Goal: Register for event/course

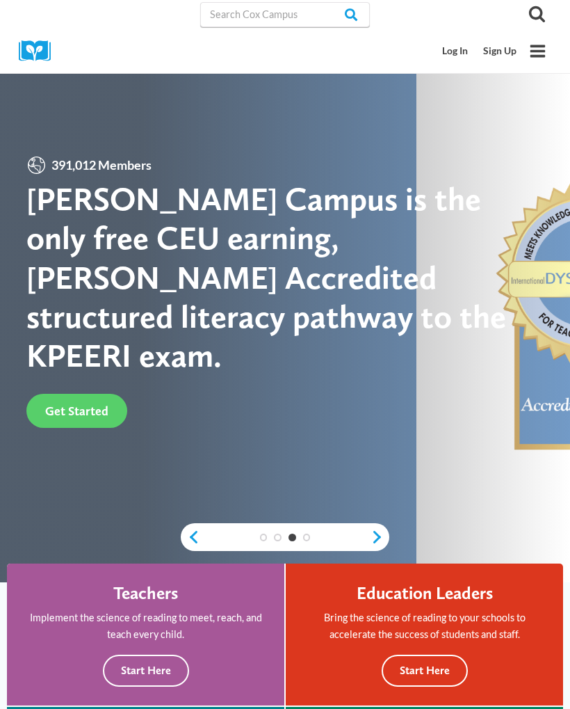
click at [54, 403] on span "Get Started" at bounding box center [76, 410] width 63 height 15
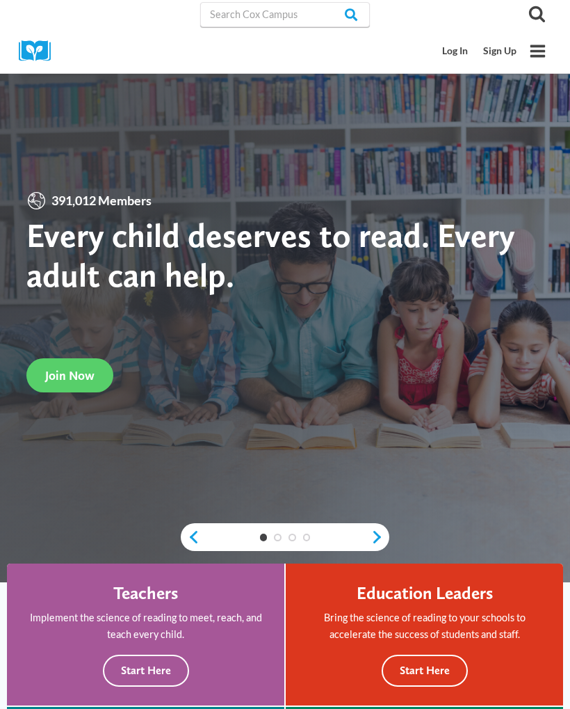
click at [63, 373] on span "Join Now" at bounding box center [69, 375] width 49 height 15
click at [283, 20] on input "Search in https://coxcampus.org/" at bounding box center [285, 14] width 170 height 25
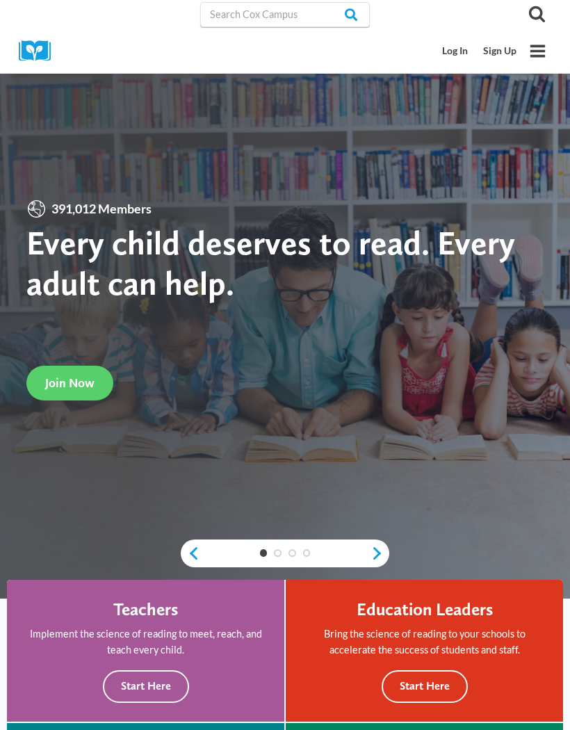
click at [533, 59] on icon "Toggle Menu" at bounding box center [537, 50] width 17 height 17
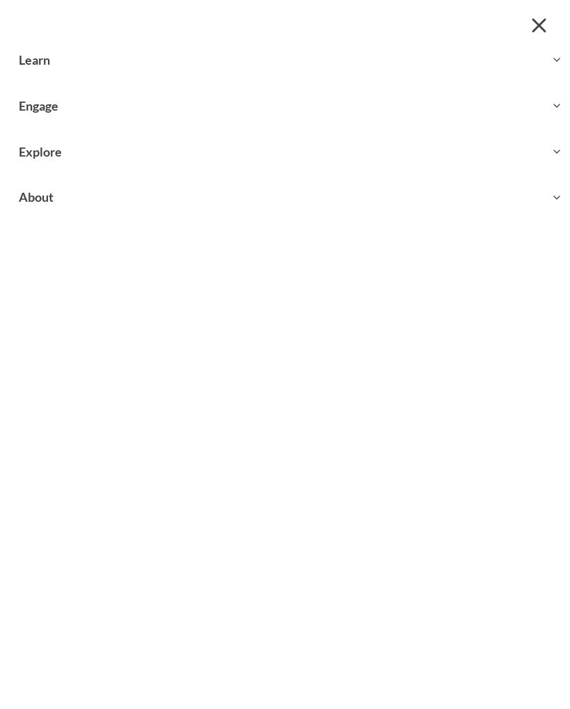
click at [421, 159] on button "Toggle child menu Expand" at bounding box center [285, 151] width 570 height 45
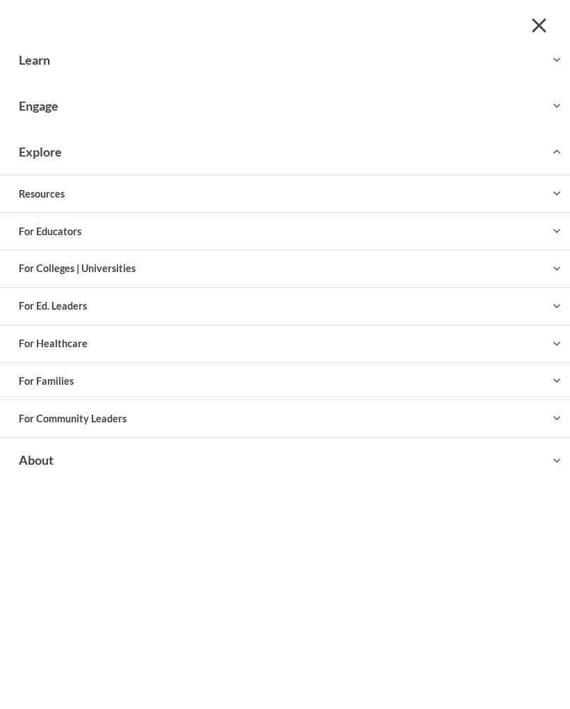
click at [358, 229] on button "Toggle child menu Expand" at bounding box center [285, 231] width 570 height 36
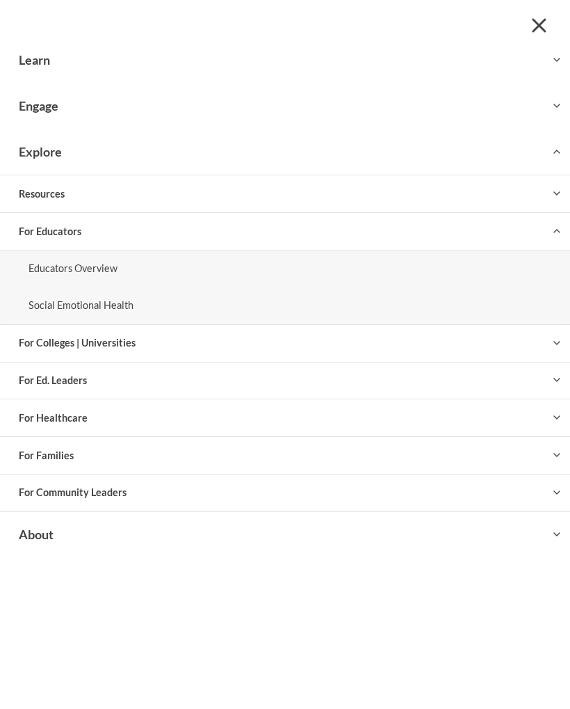
click at [318, 258] on link "Educators Overview" at bounding box center [285, 268] width 550 height 37
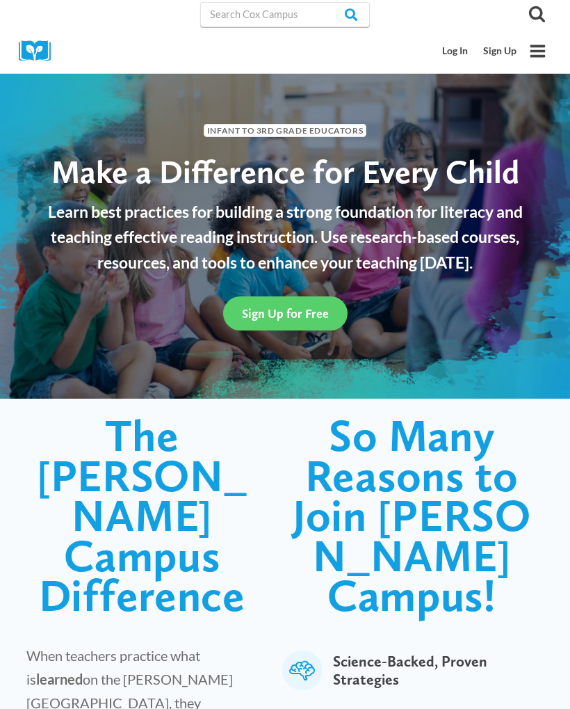
click at [309, 313] on span "Sign Up for Free" at bounding box center [285, 313] width 87 height 15
click at [456, 54] on link "Log In" at bounding box center [455, 51] width 41 height 26
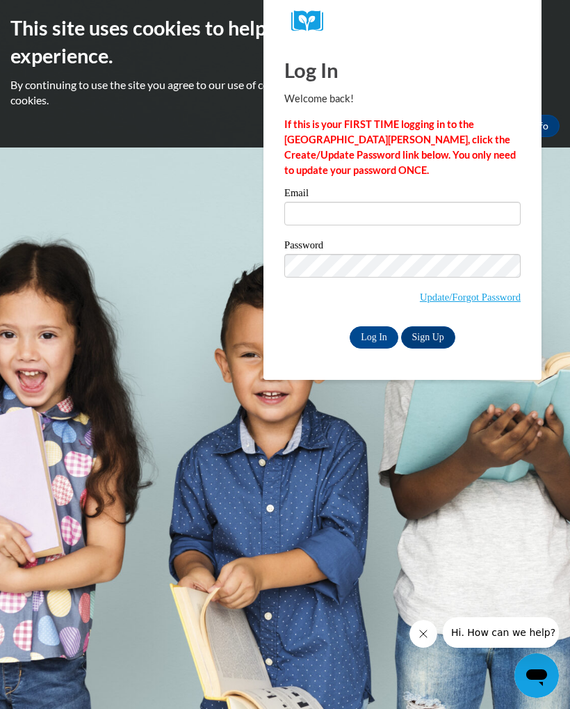
click at [437, 337] on link "Sign Up" at bounding box center [428, 337] width 54 height 22
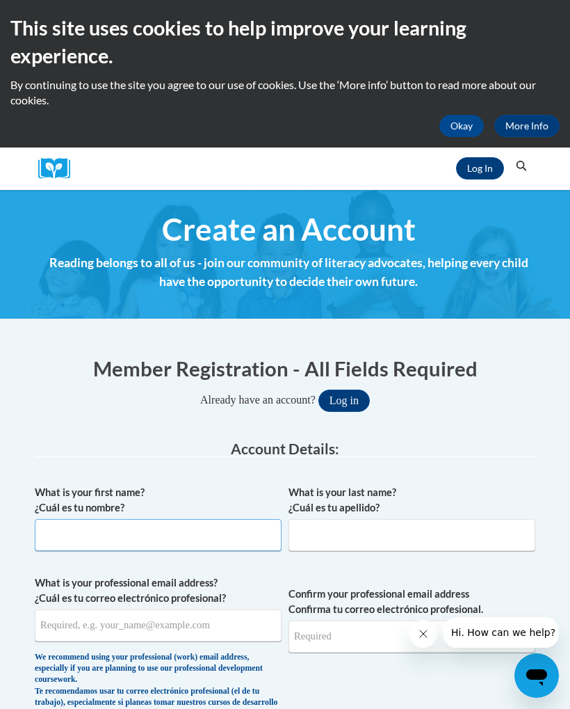
click at [203, 533] on input "What is your first name? ¿Cuál es tu nombre?" at bounding box center [158, 535] width 247 height 32
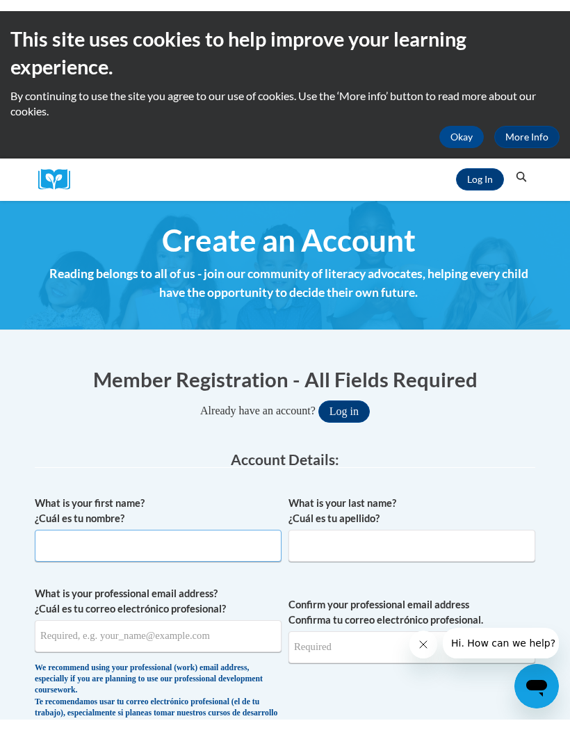
scroll to position [68, 0]
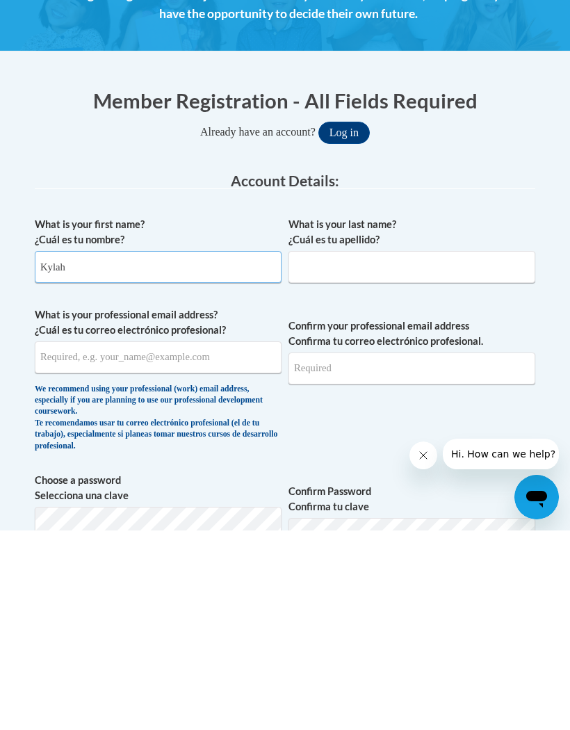
type input "Kylah"
click at [480, 451] on input "What is your last name? ¿Cuál es tu apellido?" at bounding box center [412, 467] width 247 height 32
type input "Hines"
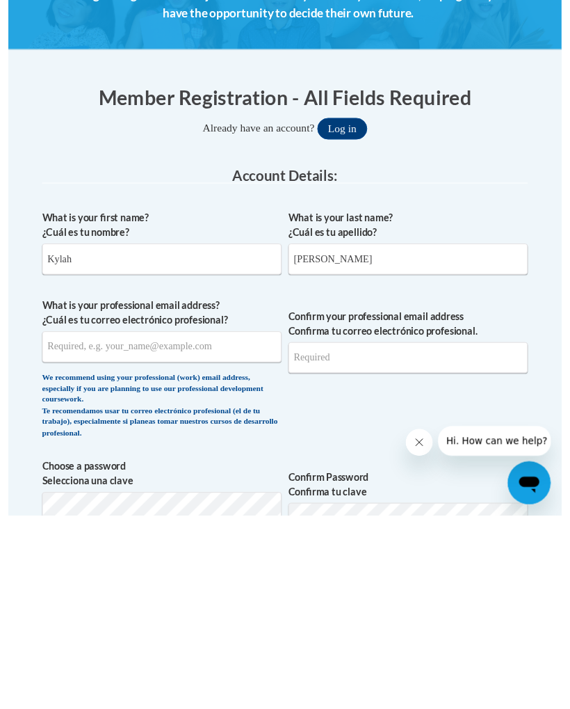
scroll to position [268, 0]
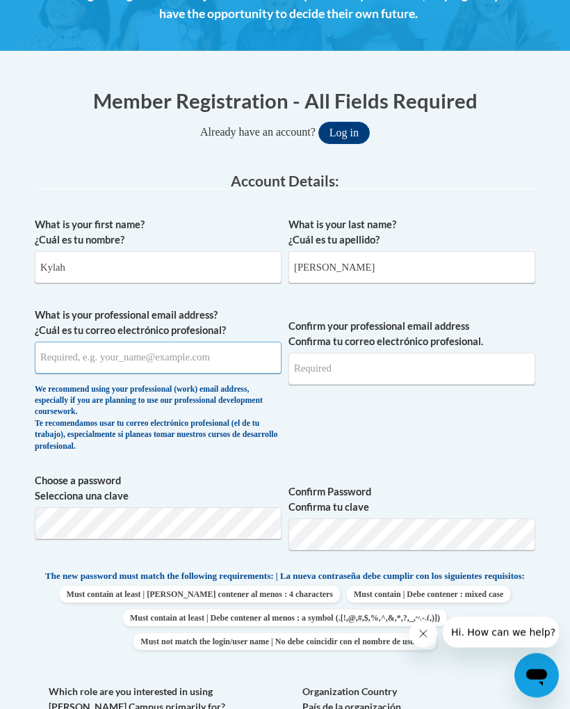
type input "Hineskylah04@gmail.com"
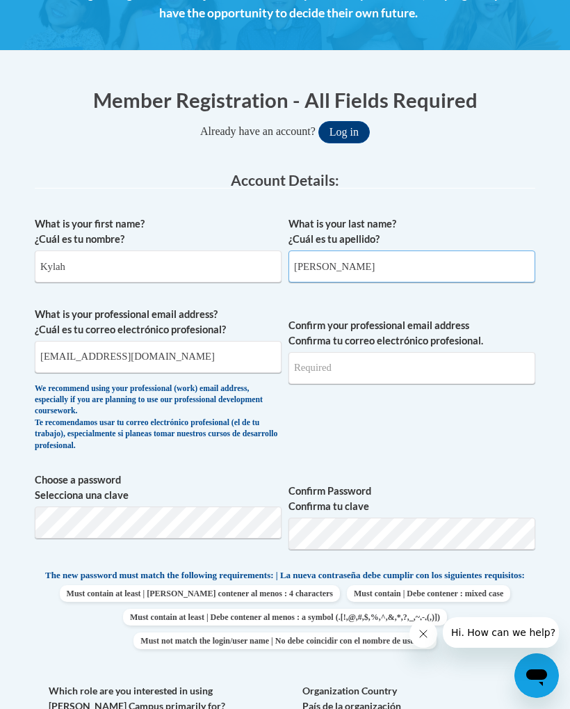
type input "Hineskylah04@gmail.com"
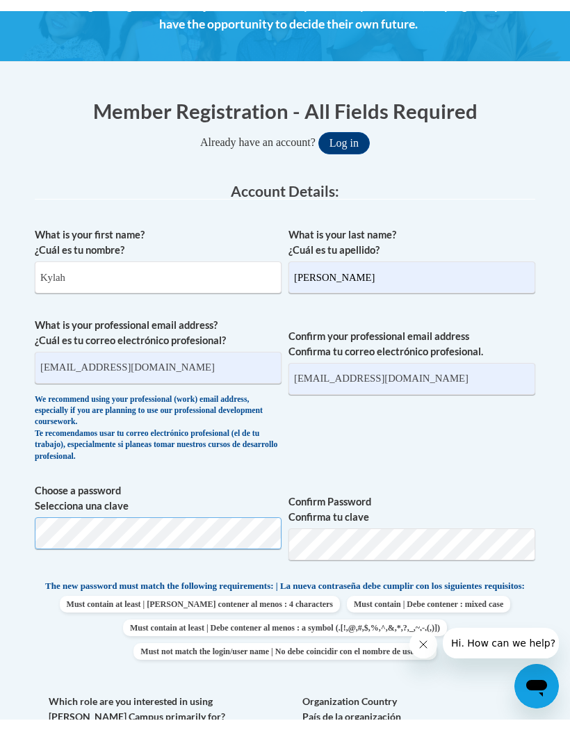
scroll to position [323, 0]
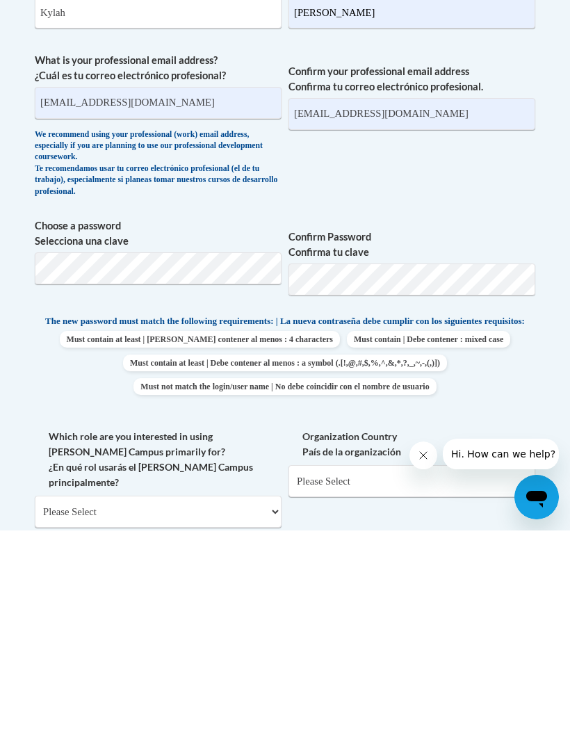
click at [555, 388] on body "This site uses cookies to help improve your learning experience. By continuing …" at bounding box center [285, 721] width 570 height 2089
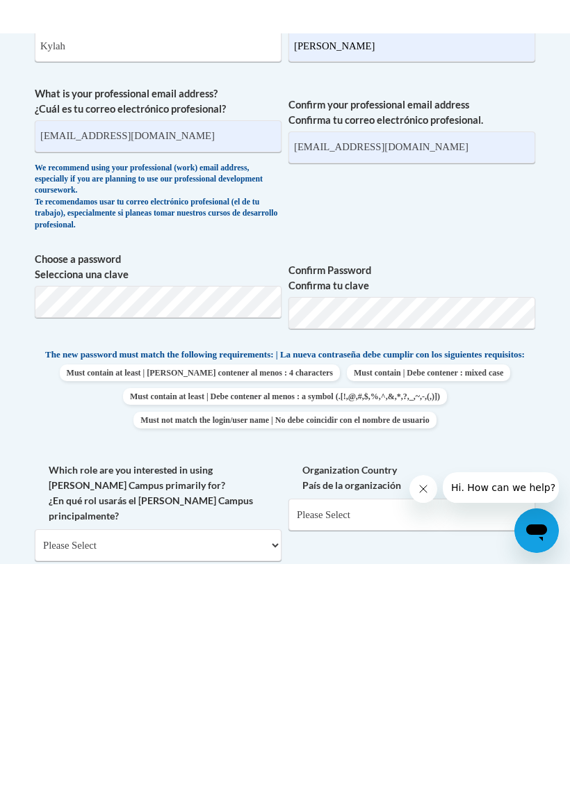
scroll to position [522, 0]
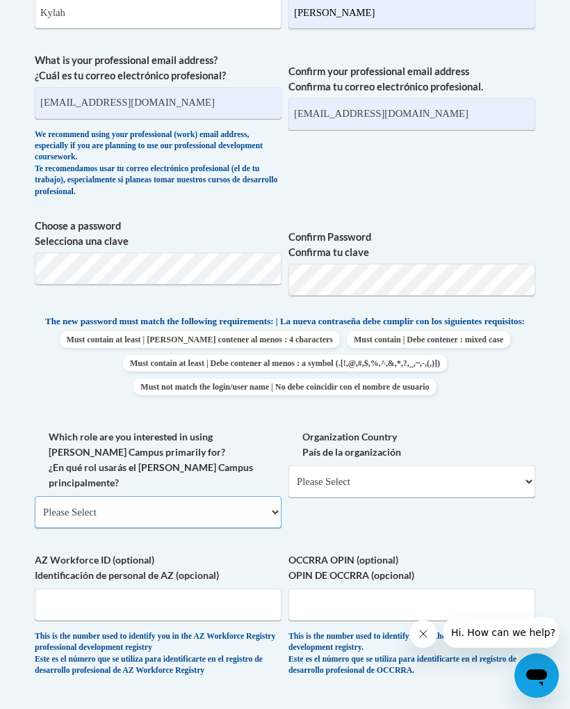
click at [53, 496] on select "Please Select College/University | Colegio/Universidad Community/Nonprofit Part…" at bounding box center [158, 512] width 247 height 32
select select "fbf2d438-af2f-41f8-98f1-81c410e29de3"
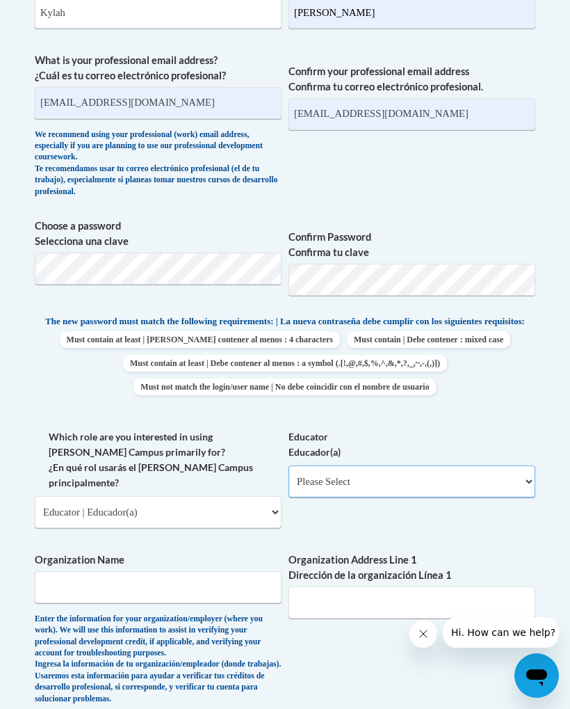
click at [444, 478] on select "Please Select Early Learning/Daycare Teacher/Family Home Care Provider | Maestr…" at bounding box center [412, 481] width 247 height 32
select select "5e2af403-4f2c-4e49-a02f-103e55d7b75b"
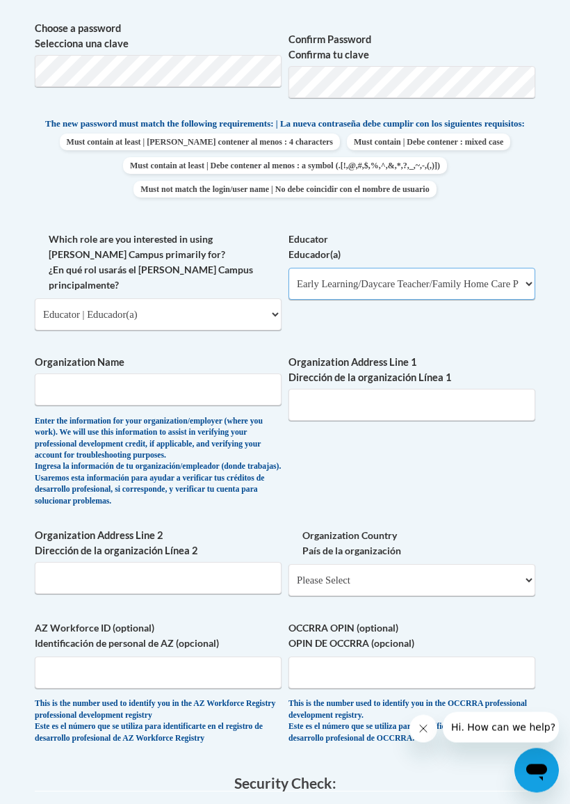
scroll to position [716, 0]
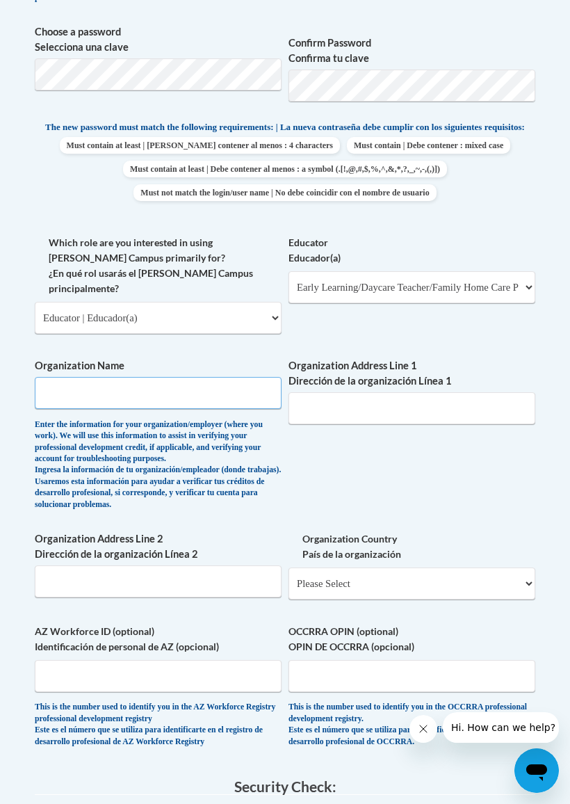
click at [68, 380] on input "Organization Name" at bounding box center [158, 393] width 247 height 32
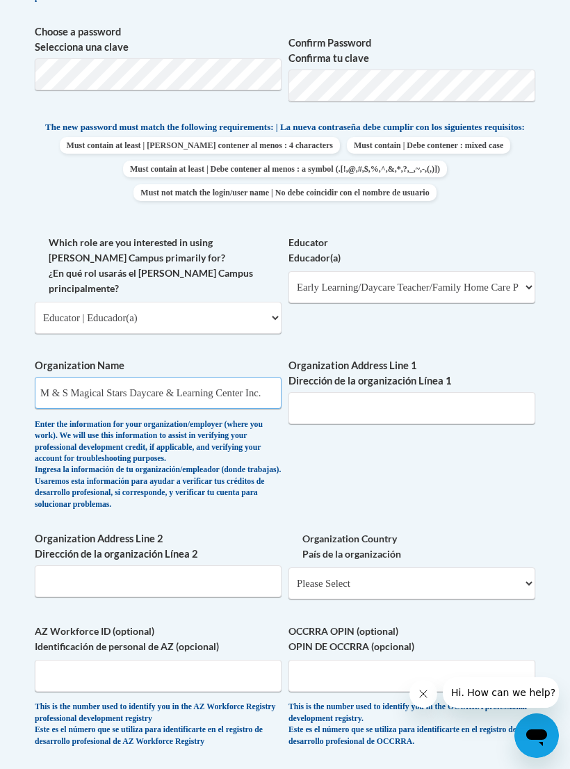
type input "M & S Magical Stars Daycare & Learning Center Inc."
click at [501, 394] on input "Organization Address Line 1 Dirección de la organización Línea 1" at bounding box center [412, 408] width 247 height 32
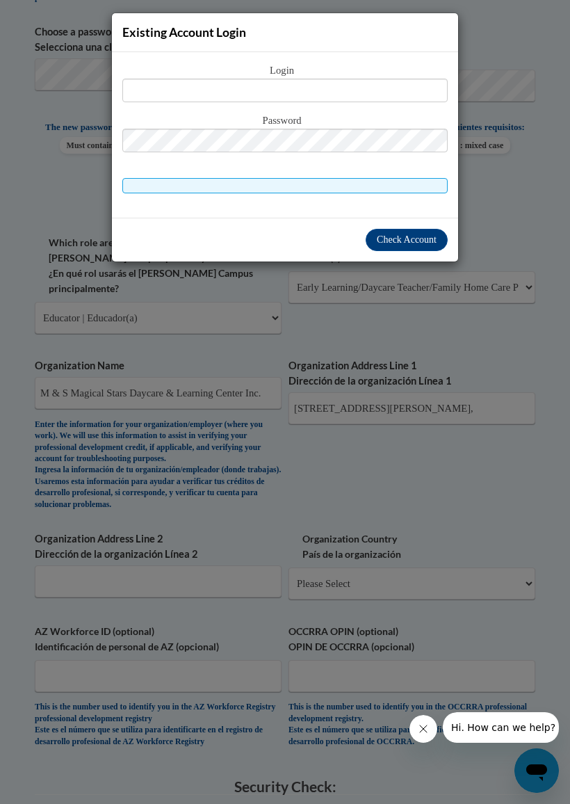
click at [476, 289] on div "Existing Account Login Login Password" at bounding box center [285, 402] width 570 height 804
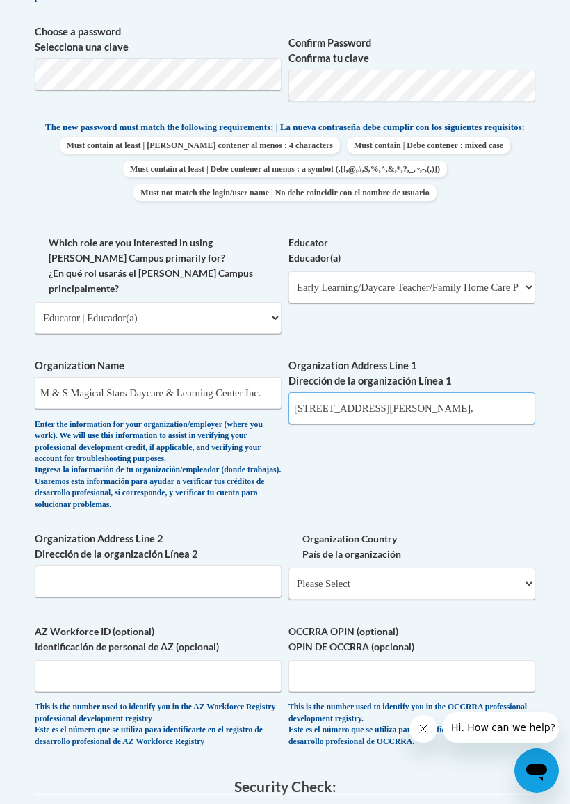
click at [447, 392] on input "2870 Rex Road, Ellenwoos," at bounding box center [412, 408] width 247 height 32
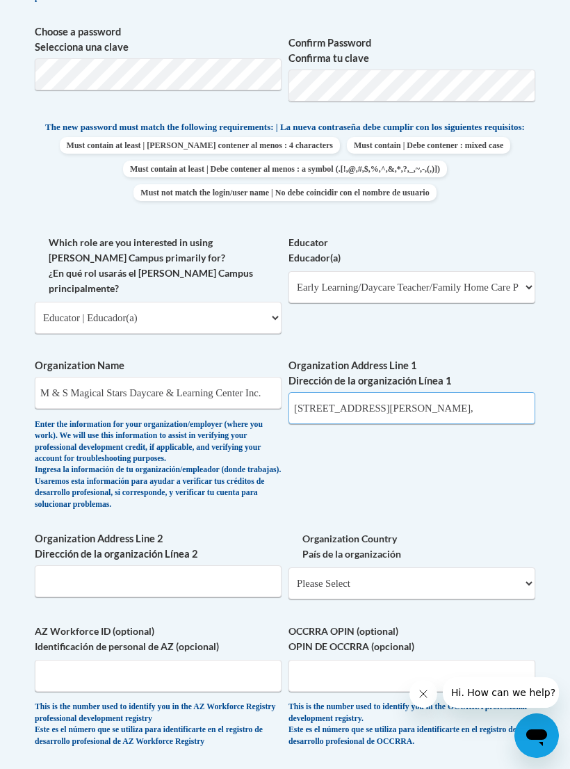
click at [455, 392] on input "2870 Rex Road, Ellenwoos," at bounding box center [412, 408] width 247 height 32
type input "2870 Rex Road, Ellenwood, GA 30236"
click at [441, 467] on div "What is your first name? ¿Cuál es tu nombre? Kylah What is your last name? ¿Cuá…" at bounding box center [285, 262] width 501 height 1000
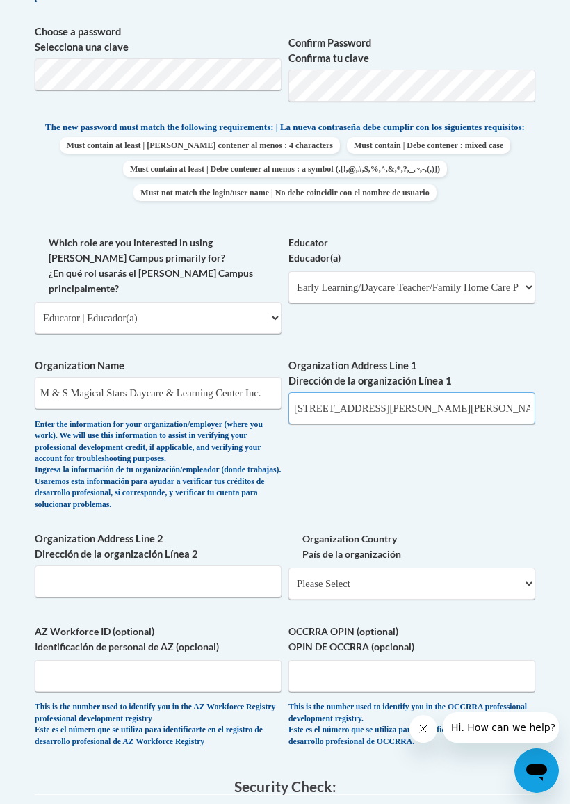
click at [391, 392] on input "2870 Rex Road, Ellenwood, GA 30236" at bounding box center [412, 408] width 247 height 32
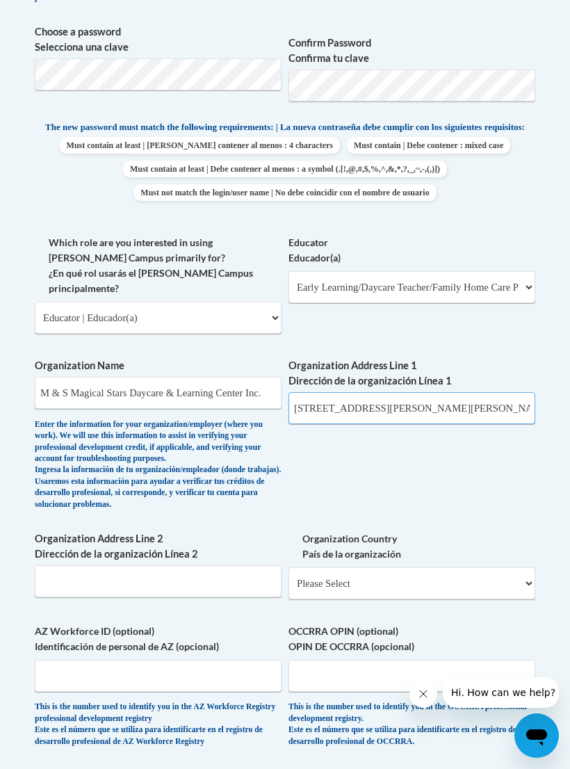
click at [384, 392] on input "2870 Rex Road, Ellenwood, GA 30236" at bounding box center [412, 408] width 247 height 32
click at [451, 463] on div "What is your first name? ¿Cuál es tu nombre? Kylah What is your last name? ¿Cuá…" at bounding box center [285, 262] width 501 height 1000
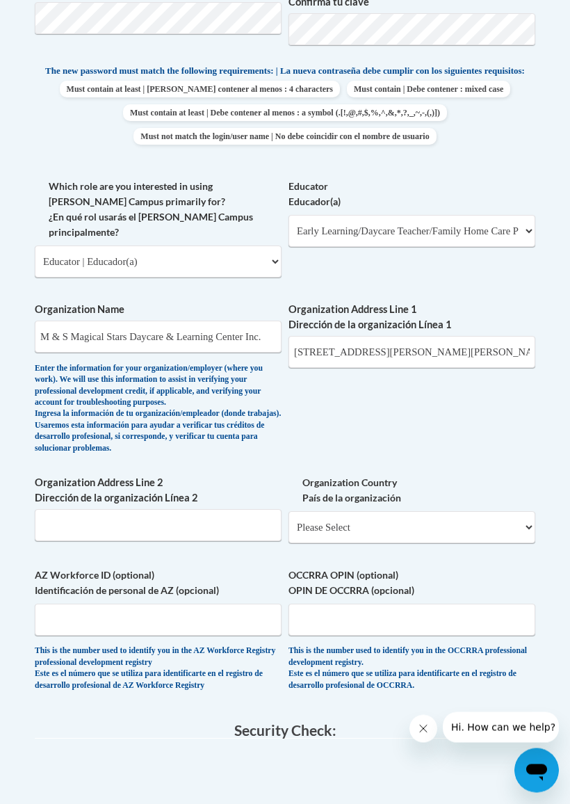
scroll to position [773, 0]
click at [445, 511] on select "Please Select United States | Estados Unidos Outside of the United States | Fue…" at bounding box center [412, 527] width 247 height 32
select select "ad49bcad-a171-4b2e-b99c-48b446064914"
select select
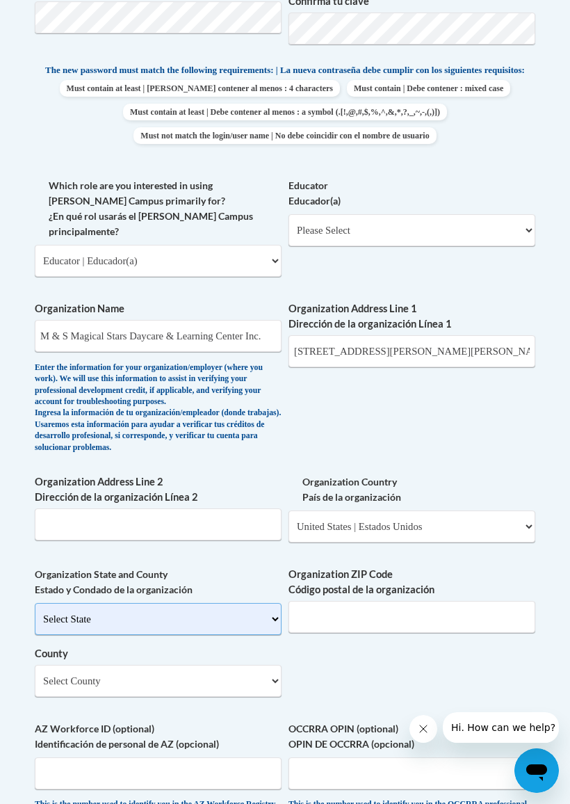
click at [55, 603] on select "Select State Alabama Alaska Arizona Arkansas California Colorado Connecticut De…" at bounding box center [158, 619] width 247 height 32
select select "Georgia"
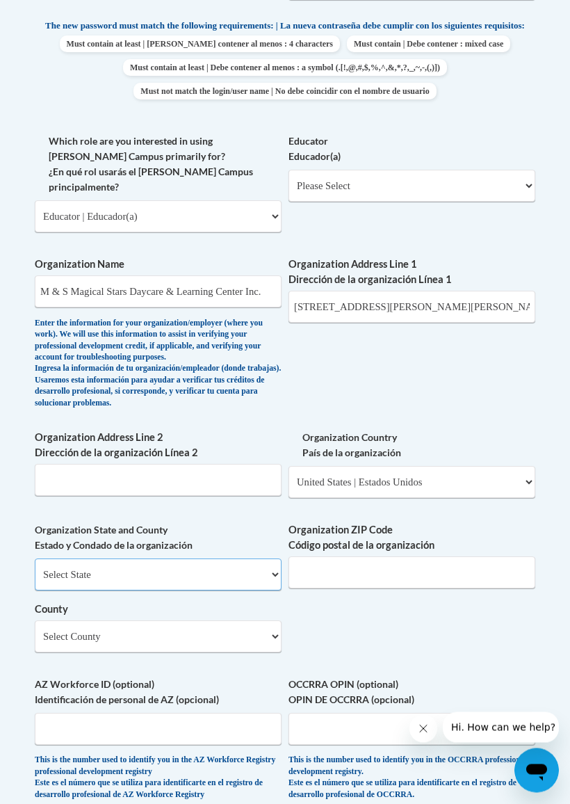
scroll to position [818, 0]
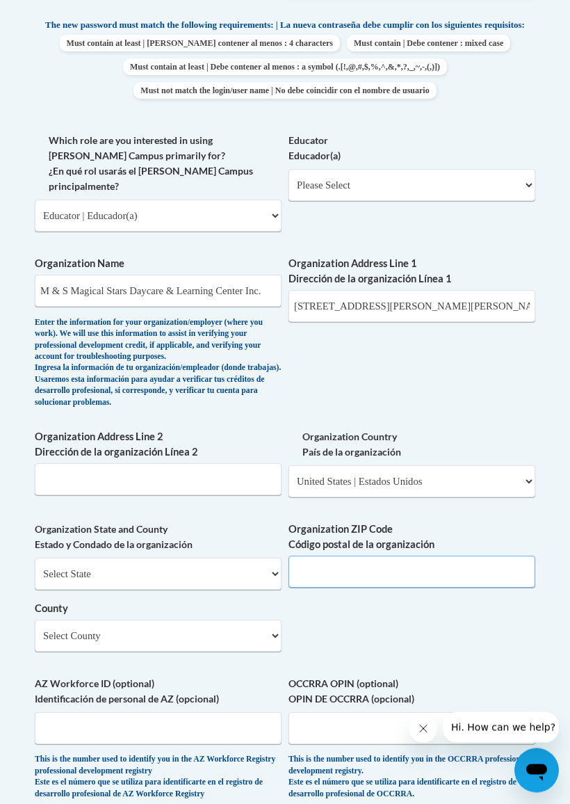
click at [477, 556] on input "Organization ZIP Code Código postal de la organización" at bounding box center [412, 572] width 247 height 32
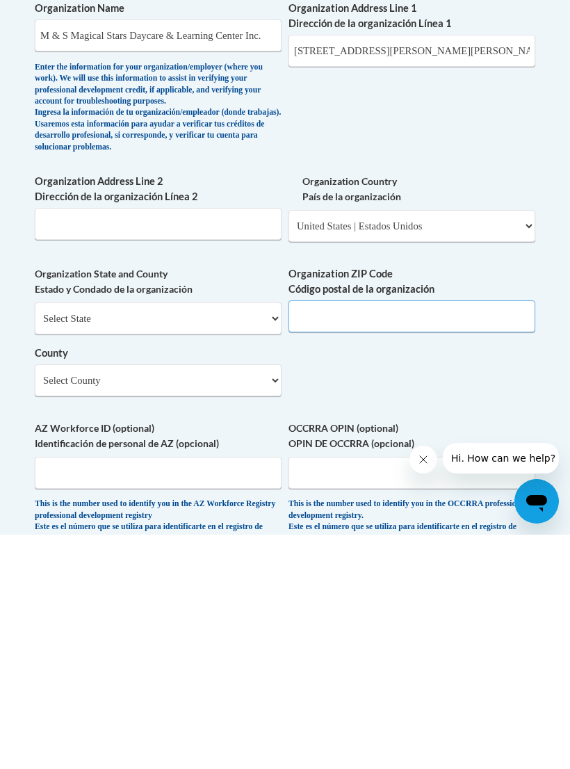
scroll to position [874, 0]
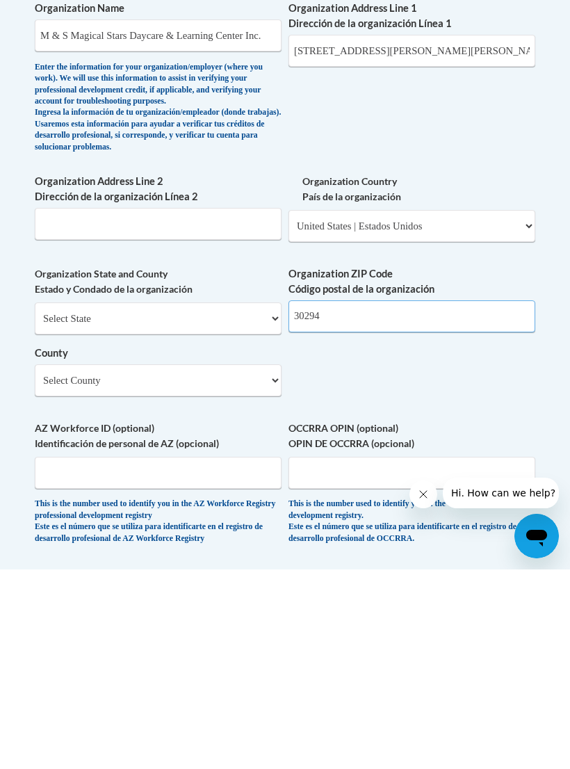
type input "30294"
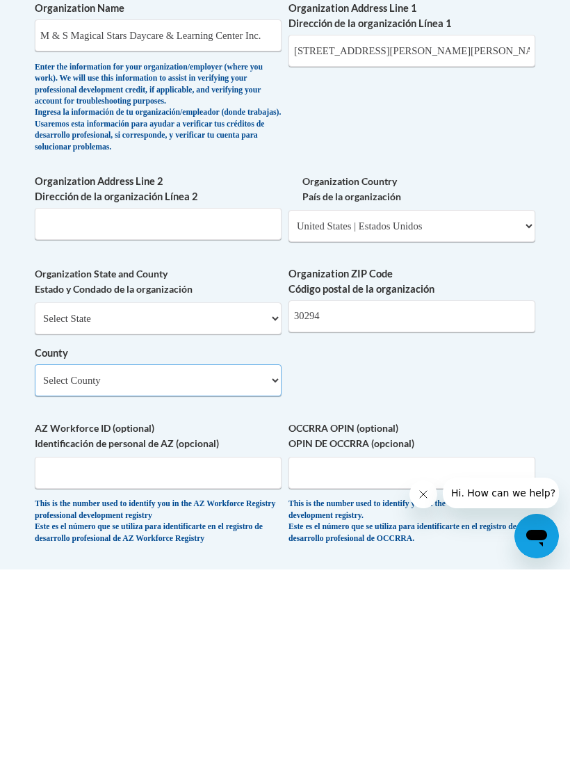
click at [47, 564] on select "Select County Appling Atkinson Bacon Baker Baldwin Banks Barrow Bartow Ben Hill…" at bounding box center [158, 580] width 247 height 32
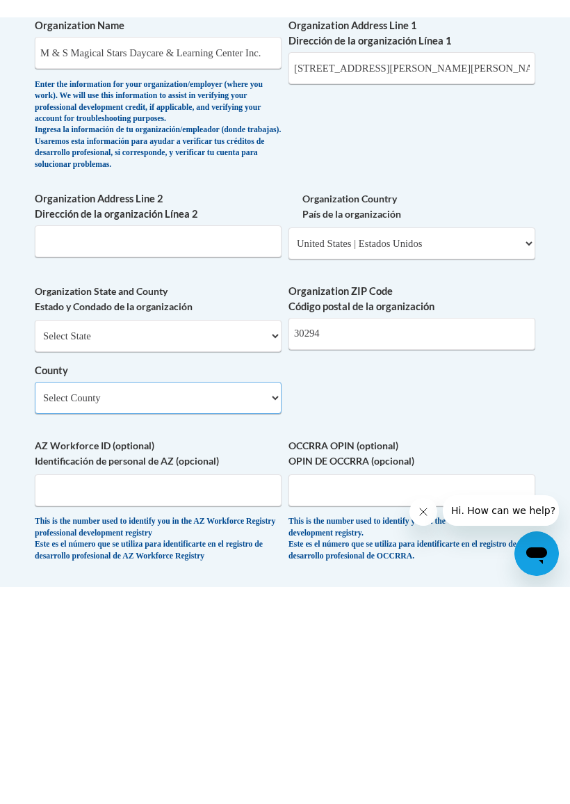
scroll to position [1074, 0]
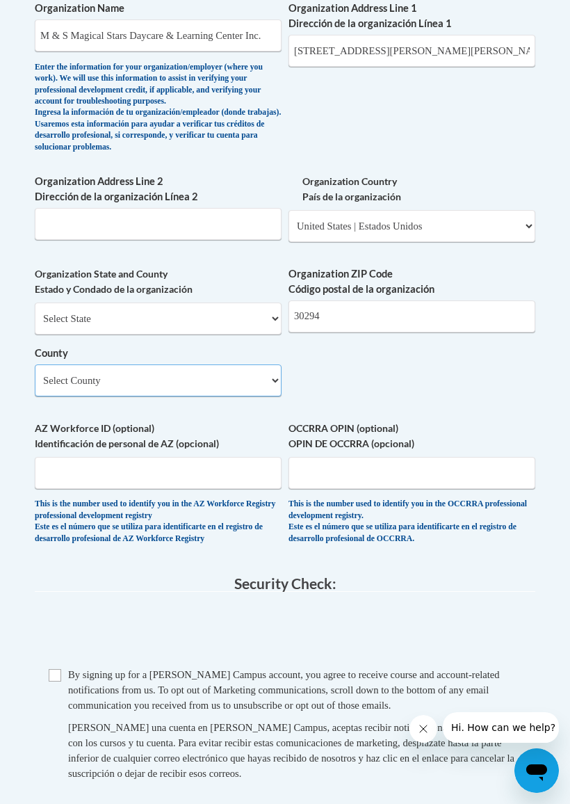
select select "Clayton"
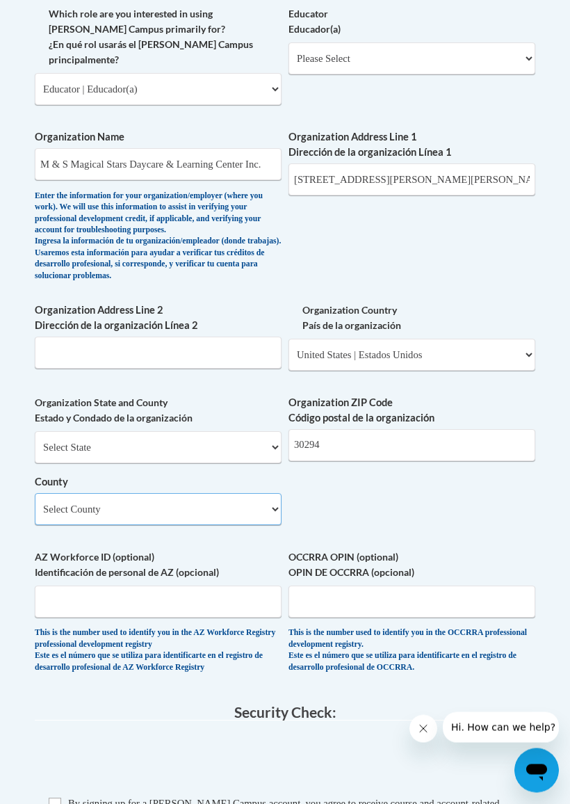
scroll to position [946, 0]
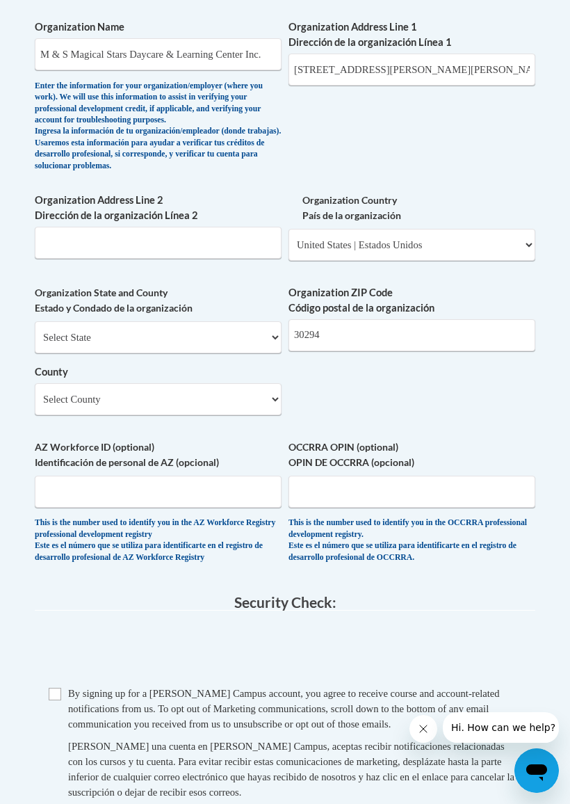
click at [56, 688] on input "Checkbox" at bounding box center [55, 694] width 13 height 13
checkbox input "true"
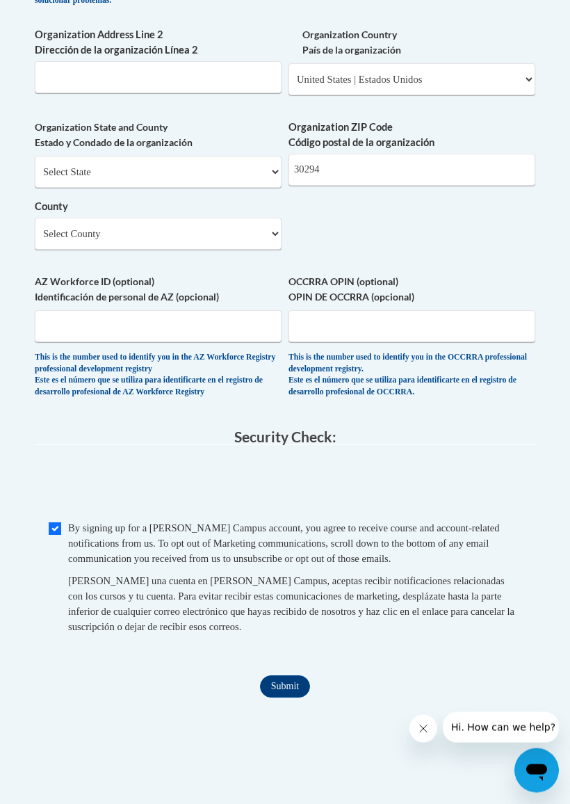
scroll to position [1255, 0]
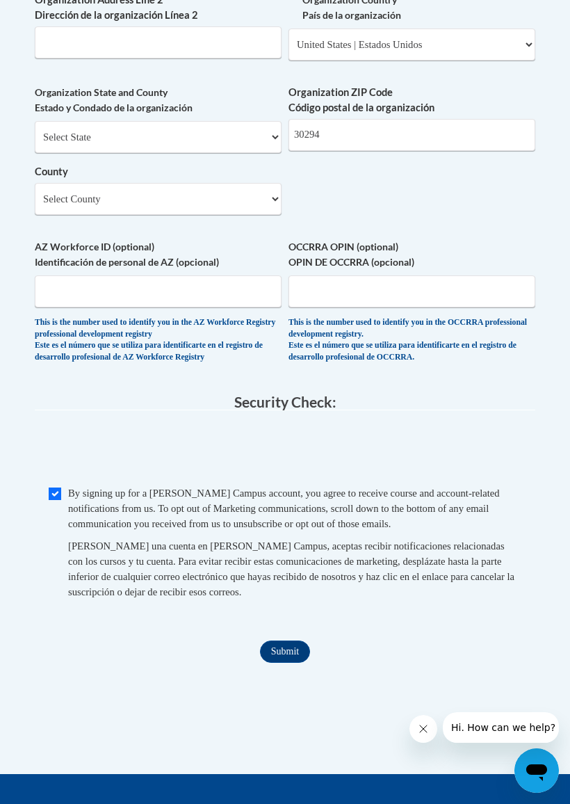
click at [277, 640] on input "Submit" at bounding box center [285, 651] width 50 height 22
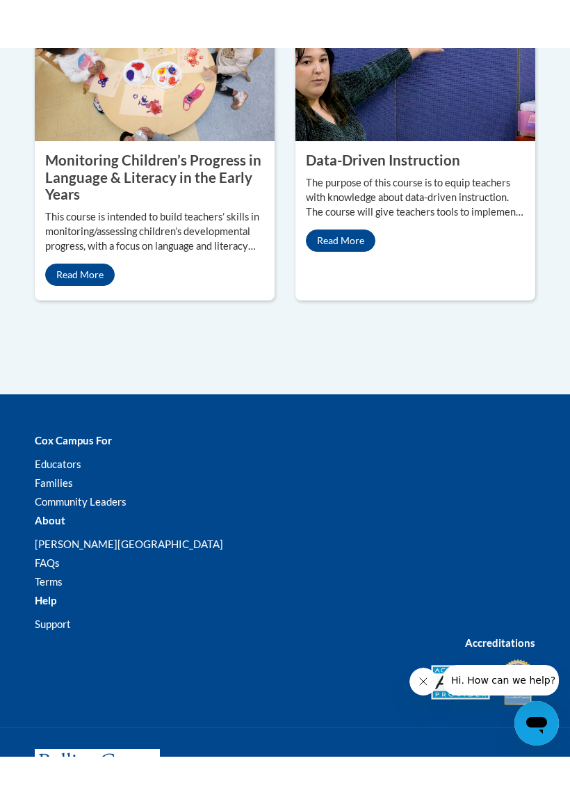
scroll to position [2165, 0]
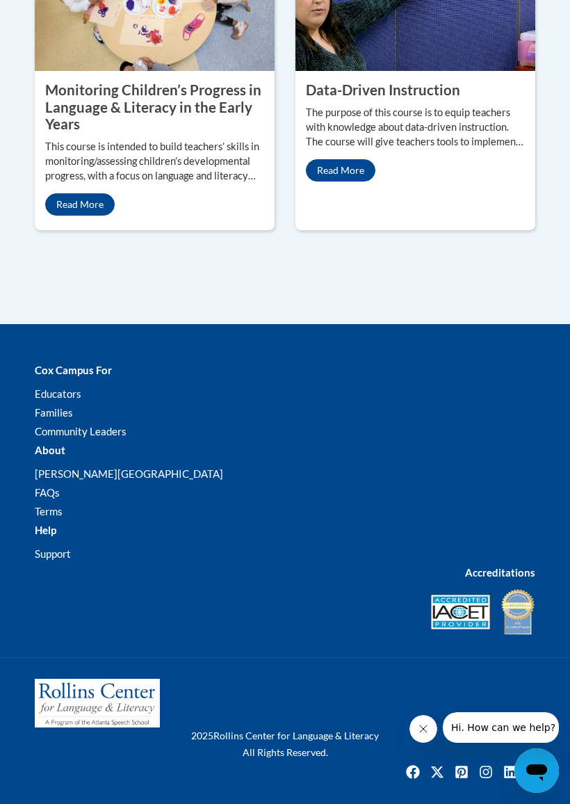
click at [44, 400] on link "Educators" at bounding box center [58, 393] width 47 height 13
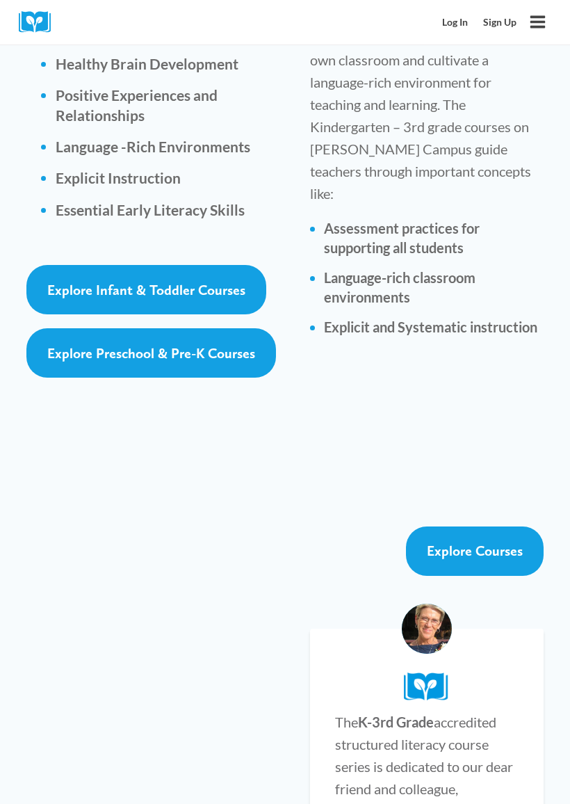
scroll to position [2624, 0]
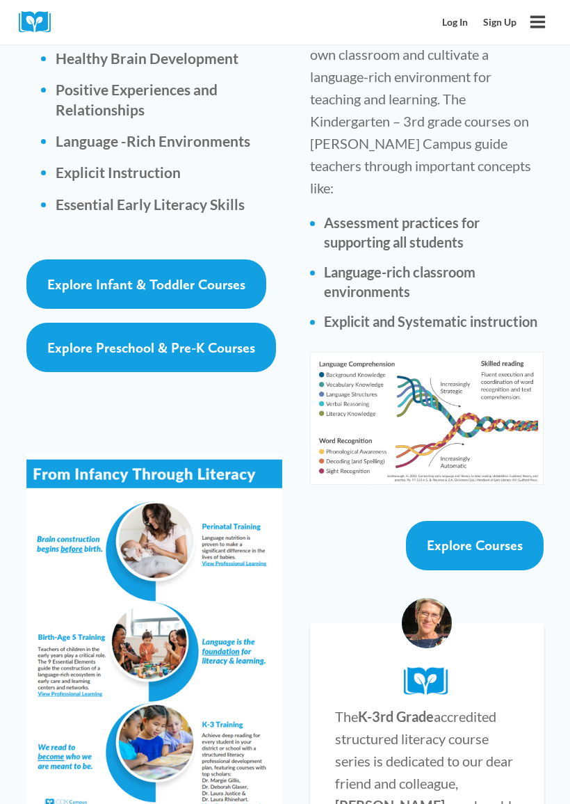
click at [501, 521] on link "Explore Courses" at bounding box center [475, 545] width 138 height 49
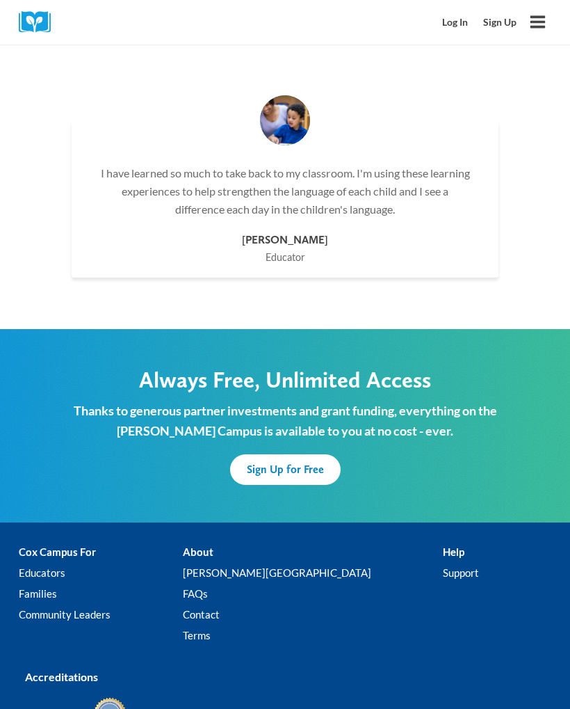
scroll to position [4750, 0]
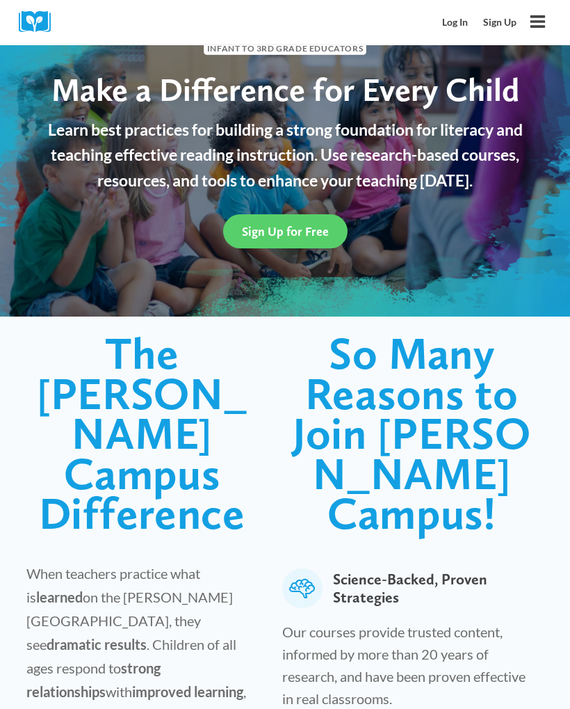
click at [537, 21] on icon "Open menu" at bounding box center [538, 22] width 15 height 13
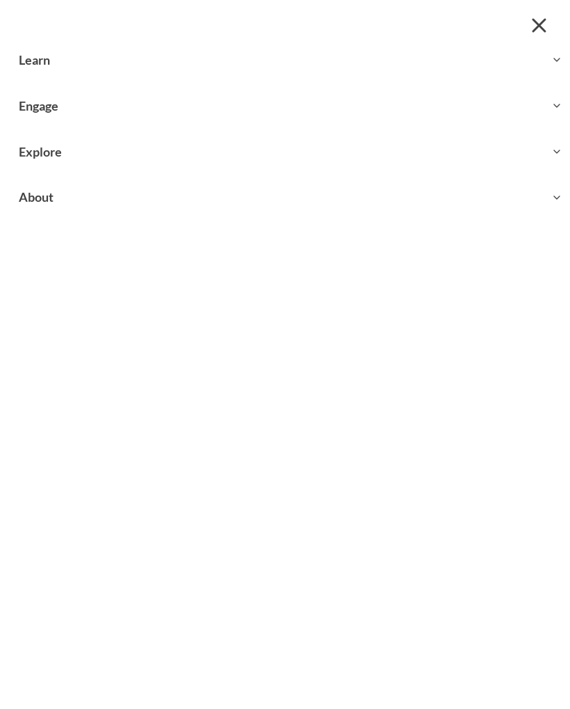
click at [38, 155] on button "Toggle child menu Expand" at bounding box center [285, 151] width 570 height 45
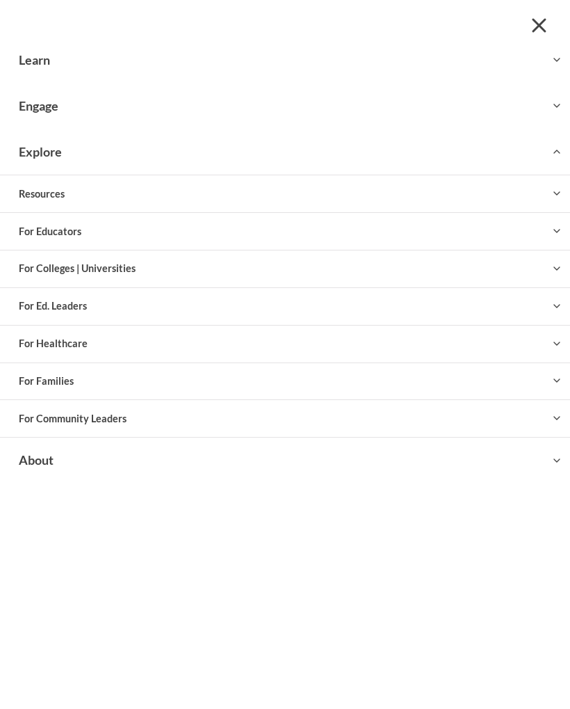
click at [22, 363] on button "Toggle child menu Expand" at bounding box center [285, 381] width 570 height 36
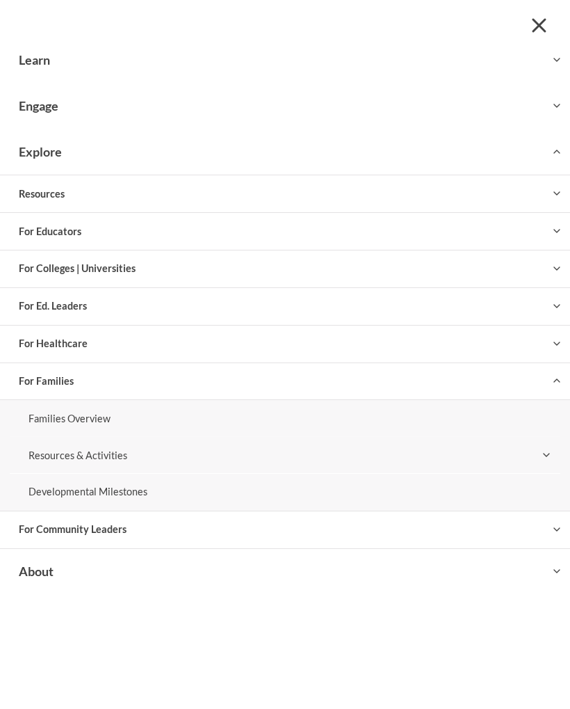
click at [51, 241] on button "Toggle child menu Expand" at bounding box center [285, 231] width 570 height 36
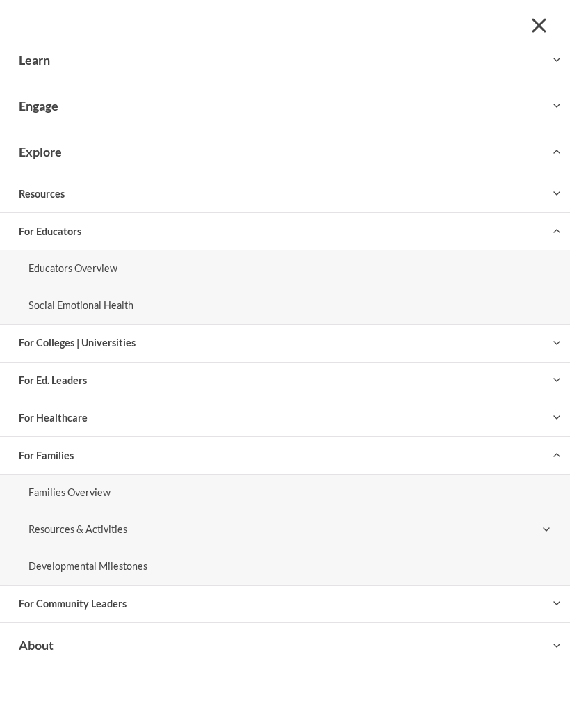
click at [49, 276] on link "Educators Overview" at bounding box center [285, 268] width 550 height 37
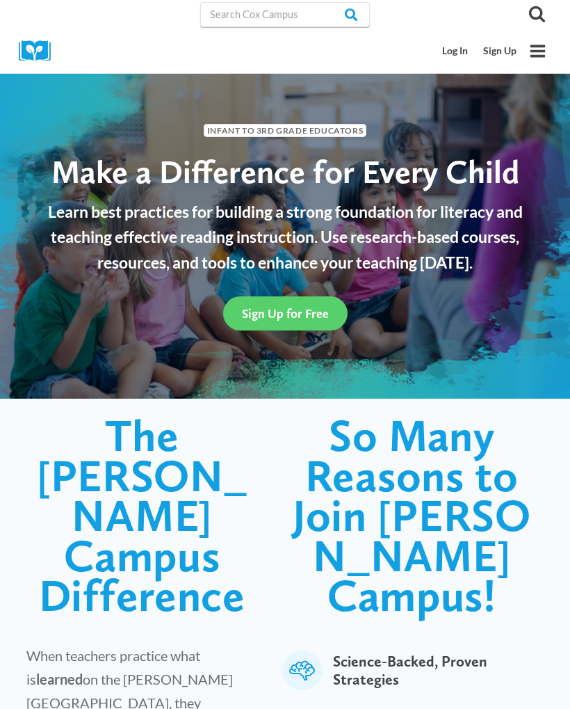
click at [296, 337] on div "Sign Up for Free" at bounding box center [285, 313] width 545 height 62
click at [320, 309] on span "Sign Up for Free" at bounding box center [285, 313] width 87 height 15
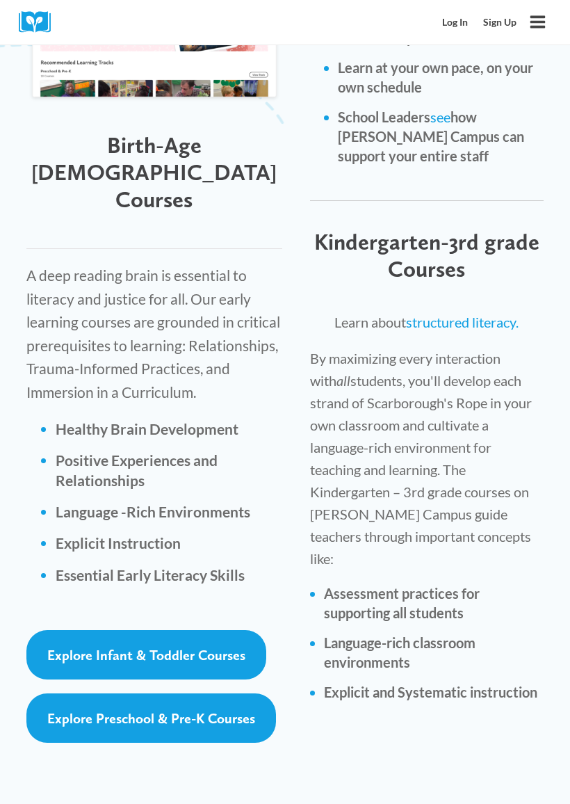
scroll to position [2358, 0]
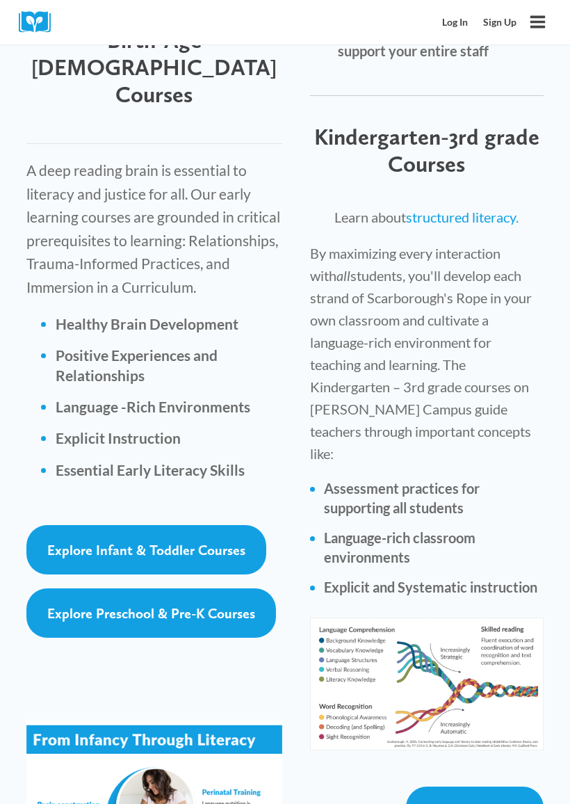
click at [89, 542] on span "Explore Infant & Toddler Courses" at bounding box center [146, 550] width 198 height 17
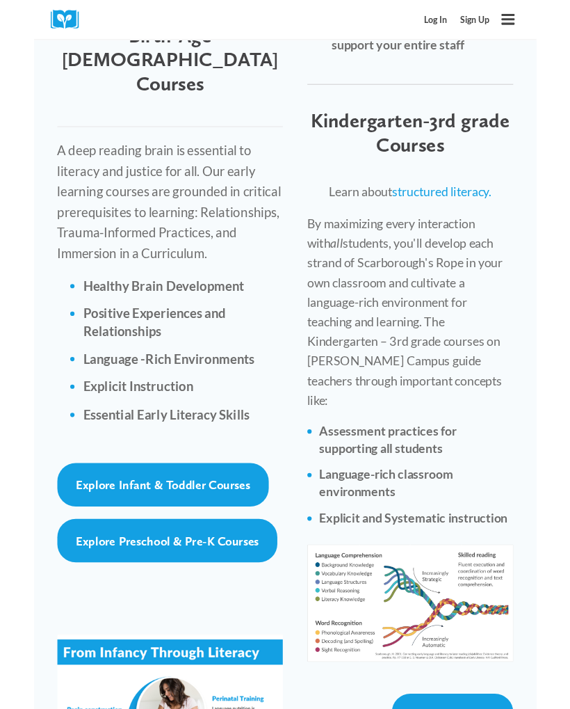
scroll to position [2398, 0]
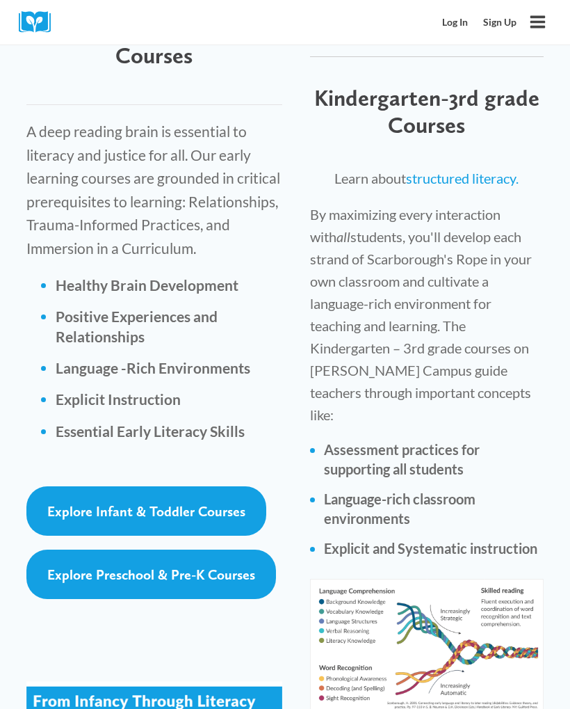
click at [121, 503] on span "Explore Infant & Toddler Courses" at bounding box center [146, 511] width 198 height 17
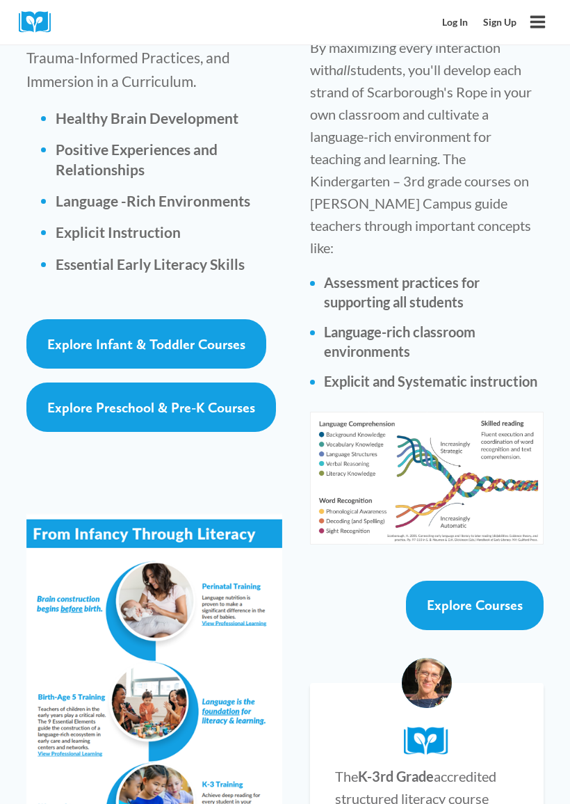
scroll to position [2569, 0]
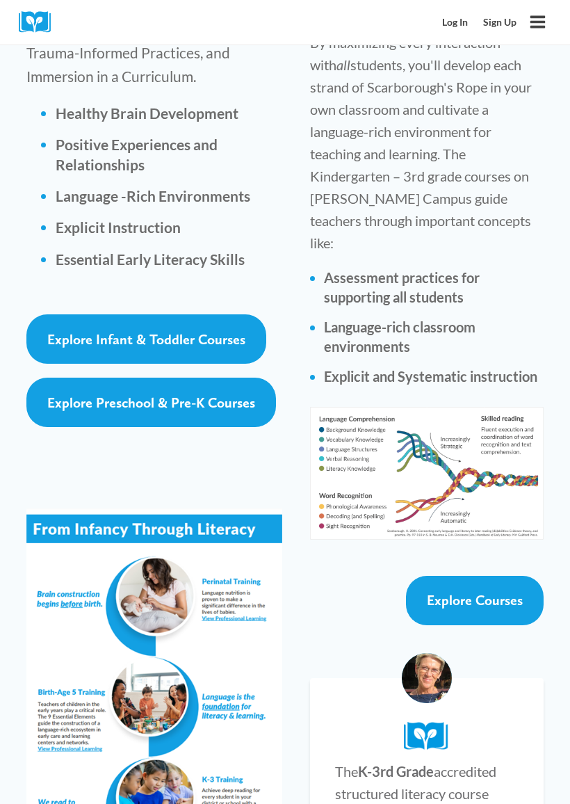
click at [518, 592] on span "Explore Courses" at bounding box center [475, 600] width 96 height 17
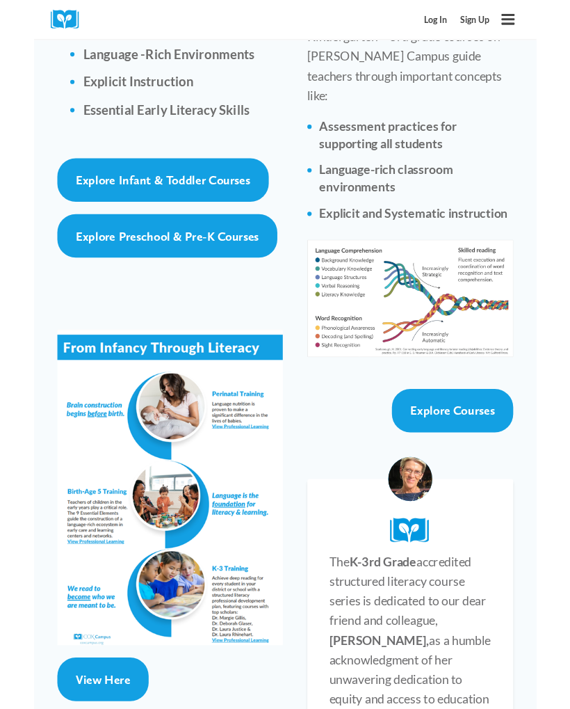
scroll to position [2834, 0]
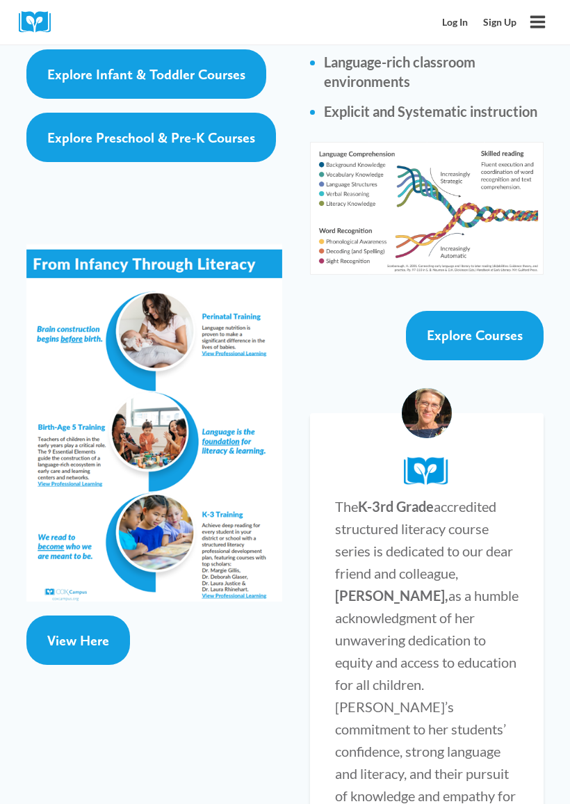
click at [60, 632] on span "View Here" at bounding box center [78, 640] width 62 height 17
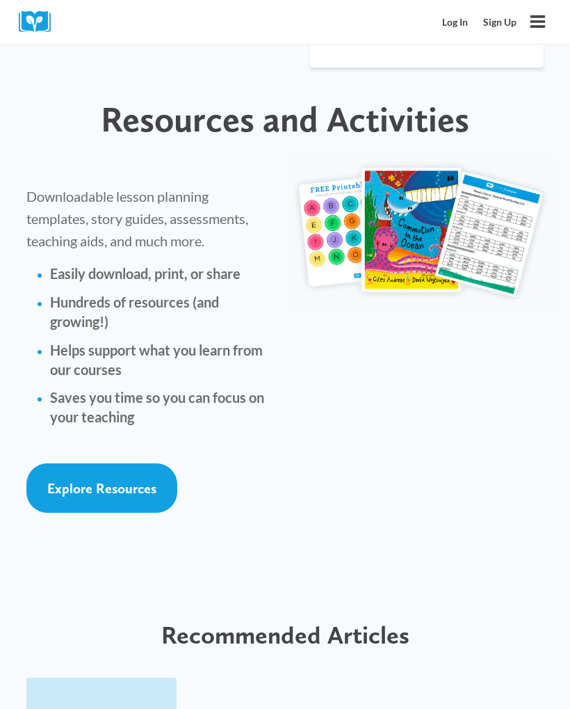
scroll to position [3799, 0]
click at [67, 480] on span "Explore Resources" at bounding box center [101, 488] width 109 height 17
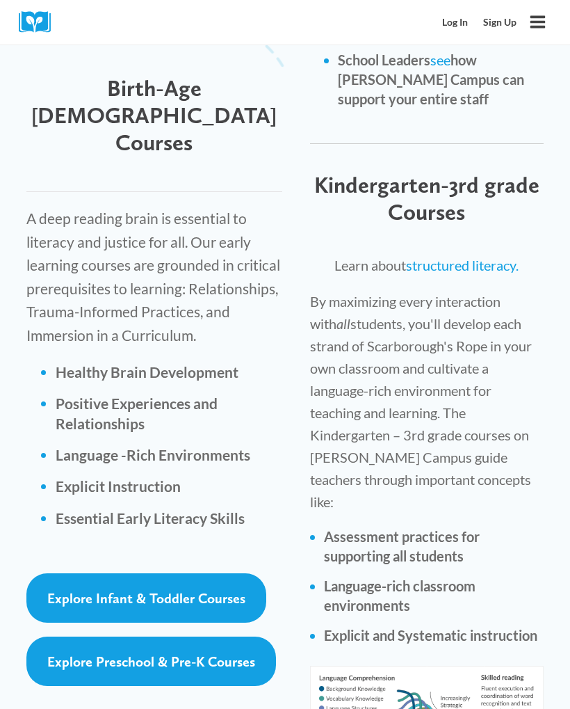
scroll to position [2293, 0]
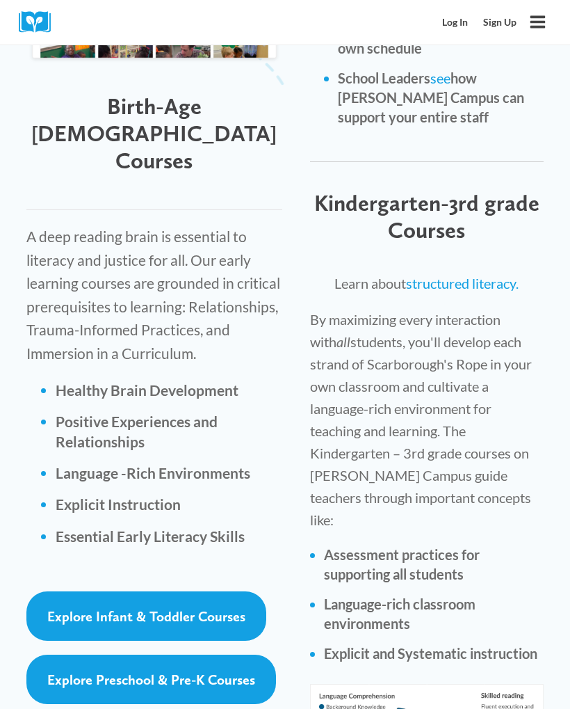
click at [73, 608] on span "Explore Infant & Toddler Courses" at bounding box center [146, 616] width 198 height 17
click at [49, 403] on li "Healthy Brain Development Positive Experiences and Relationships Language -Rich…" at bounding box center [161, 463] width 241 height 166
click at [534, 24] on icon "Toggle Menu" at bounding box center [537, 21] width 17 height 17
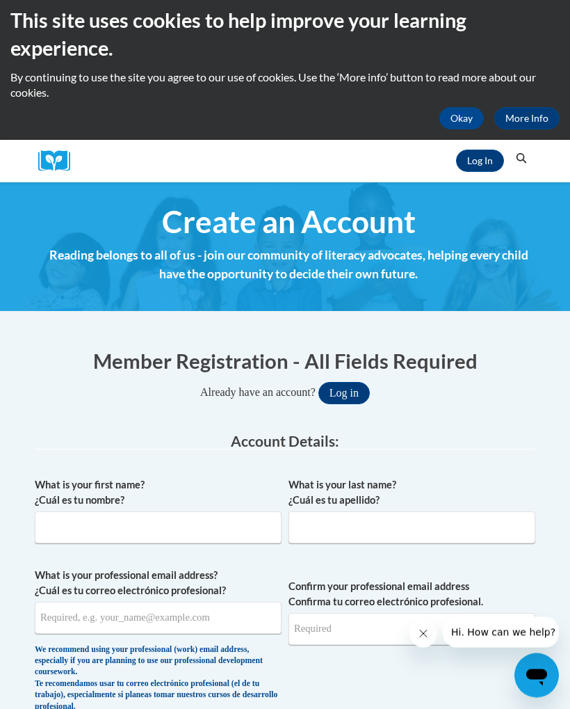
scroll to position [8, 0]
click at [475, 165] on link "Log In" at bounding box center [480, 160] width 48 height 22
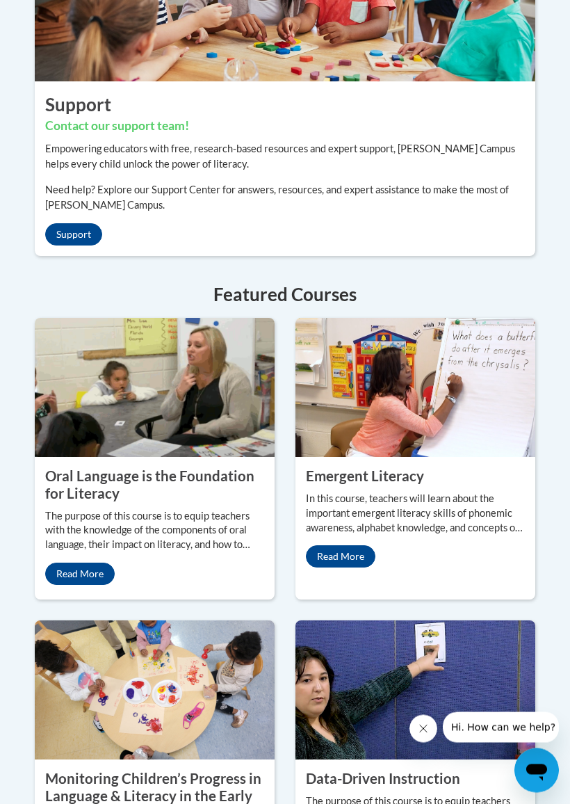
scroll to position [1597, 0]
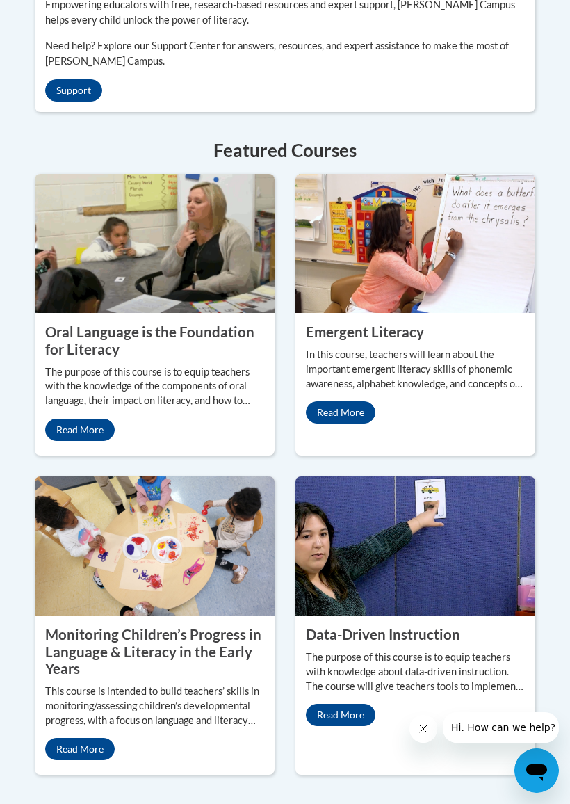
click at [70, 441] on link "Read More" at bounding box center [80, 430] width 70 height 22
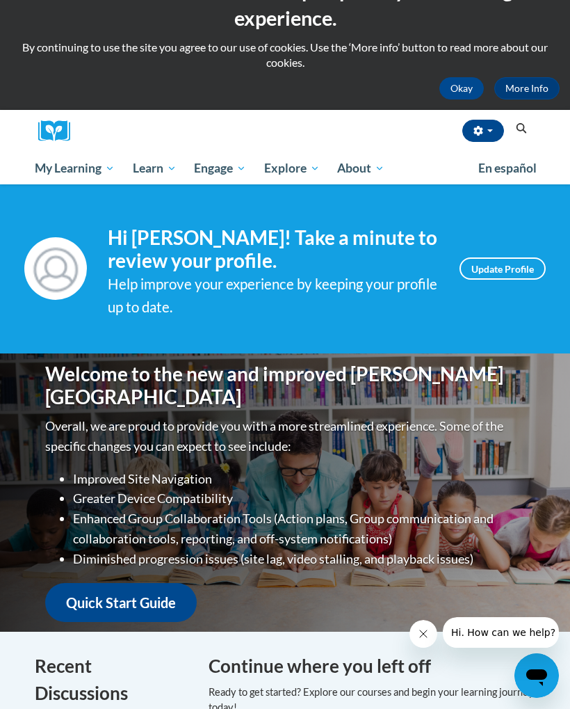
scroll to position [0, 0]
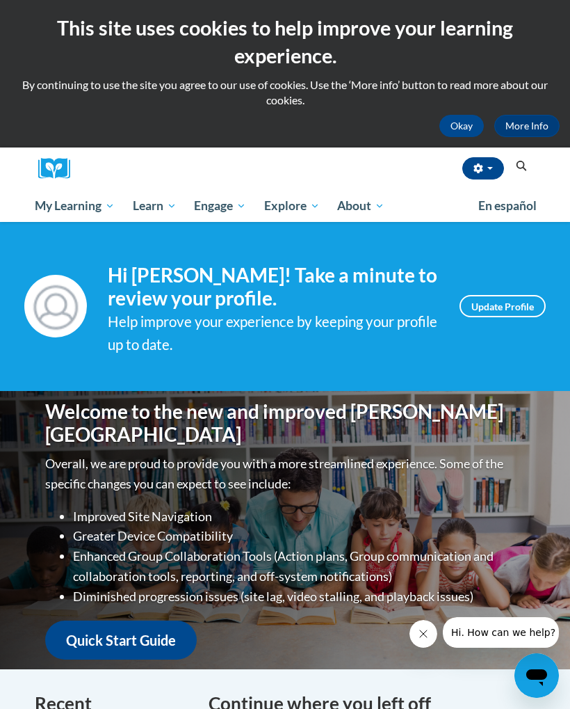
click at [0, 0] on link "My Course Progress" at bounding box center [0, 0] width 0 height 0
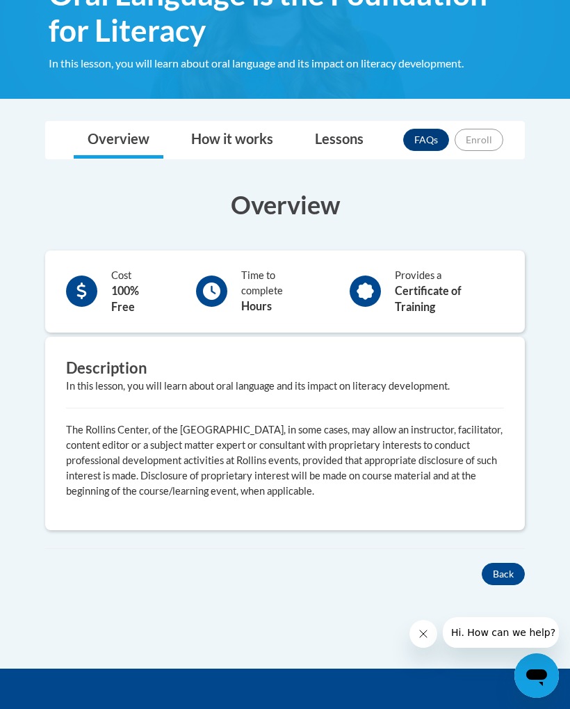
scroll to position [280, 0]
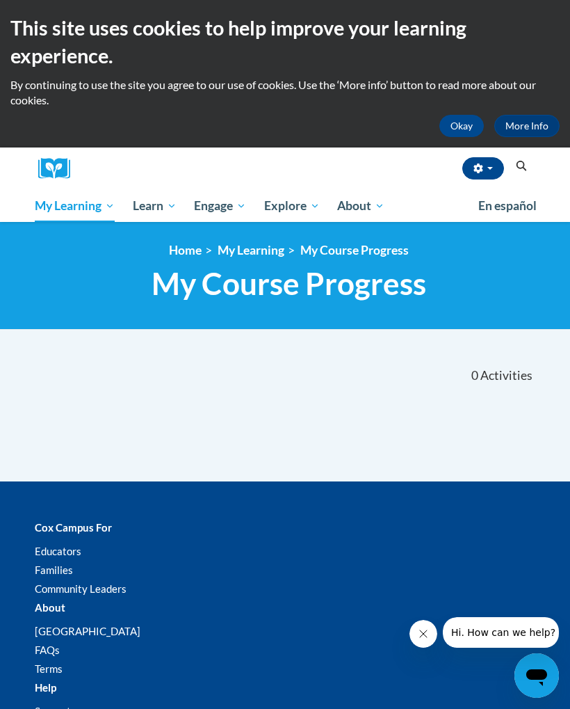
click at [510, 374] on span "Activities" at bounding box center [506, 375] width 52 height 15
click at [0, 0] on link "All Courses" at bounding box center [0, 0] width 0 height 0
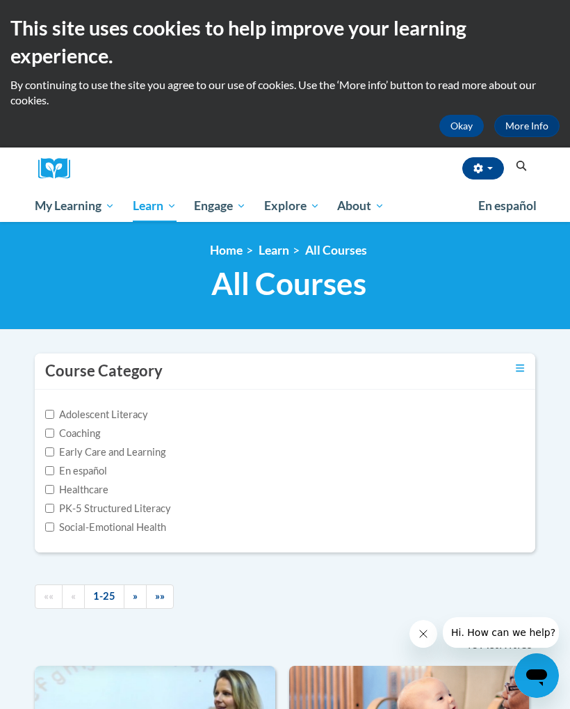
click at [138, 451] on label "Early Care and Learning" at bounding box center [105, 451] width 120 height 15
click at [54, 451] on input "Early Care and Learning" at bounding box center [49, 451] width 9 height 9
checkbox input "true"
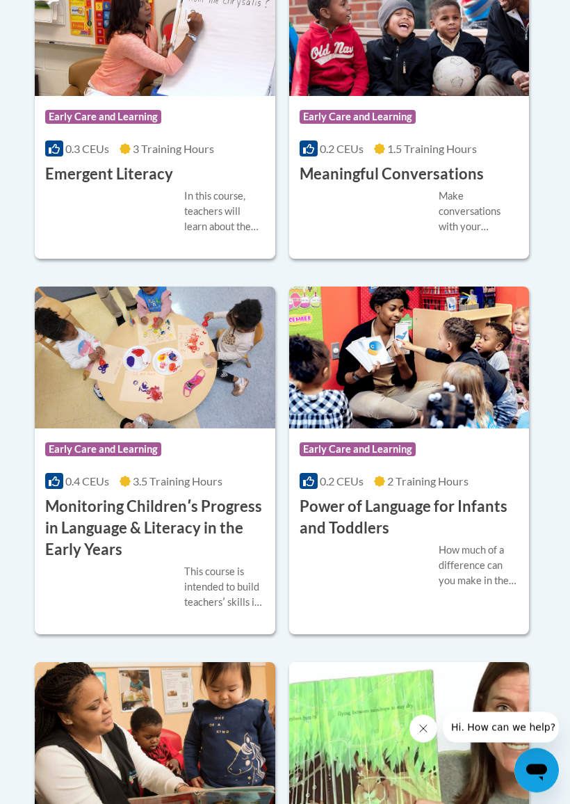
scroll to position [1413, 0]
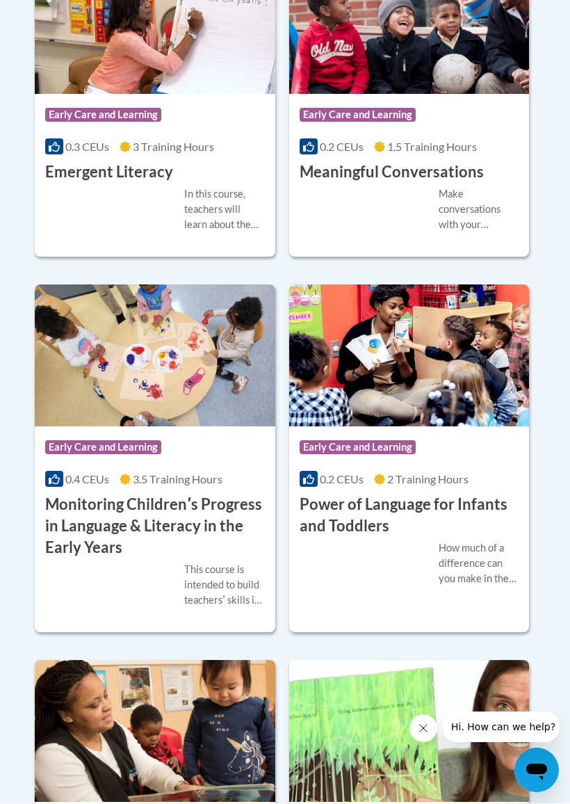
click at [466, 494] on h3 "Power of Language for Infants and Toddlers" at bounding box center [410, 515] width 220 height 43
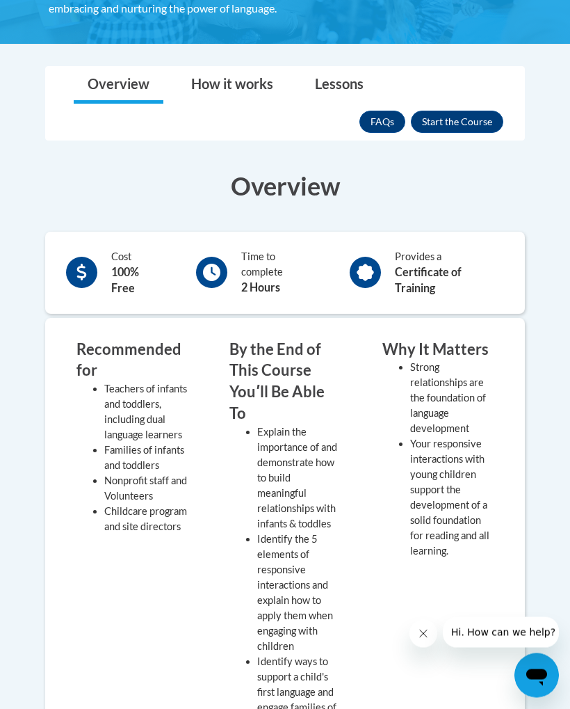
scroll to position [348, 0]
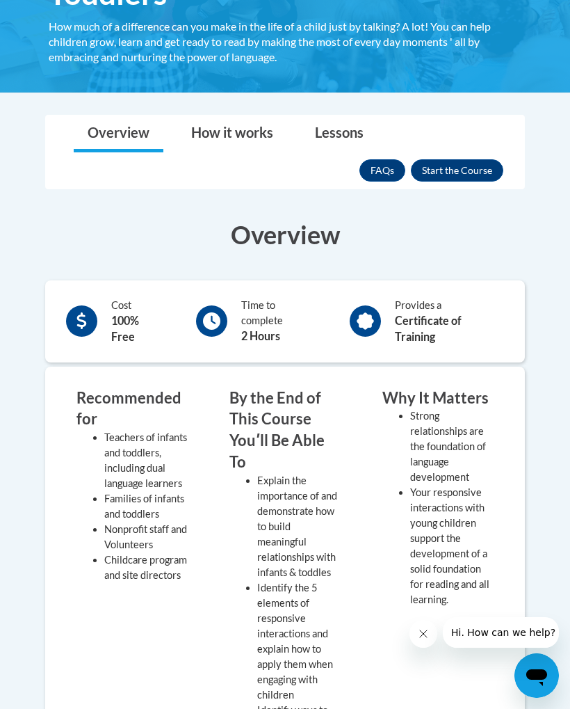
click at [452, 172] on button "Enroll" at bounding box center [457, 170] width 92 height 22
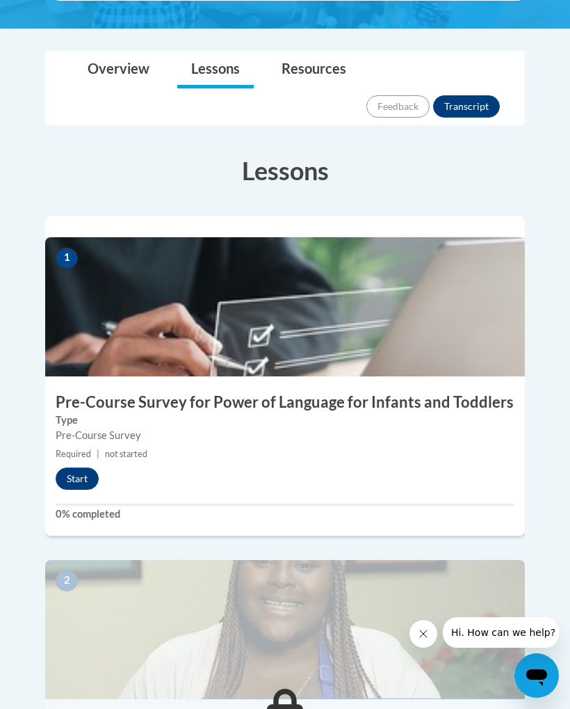
scroll to position [407, 0]
click at [86, 468] on button "Start" at bounding box center [77, 479] width 43 height 22
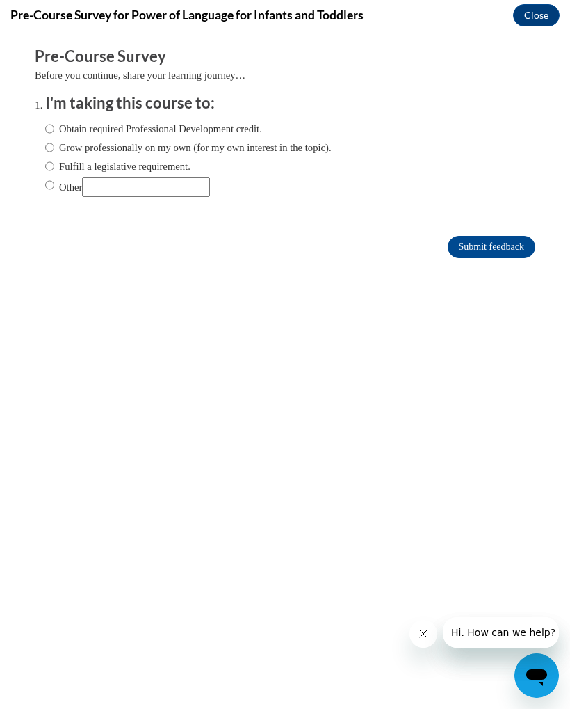
scroll to position [0, 0]
click at [259, 121] on label "Obtain required Professional Development credit." at bounding box center [153, 128] width 217 height 15
click at [54, 121] on input "Obtain required Professional Development credit." at bounding box center [49, 128] width 9 height 15
radio input "true"
click at [242, 121] on label "Obtain required Professional Development credit." at bounding box center [153, 128] width 217 height 15
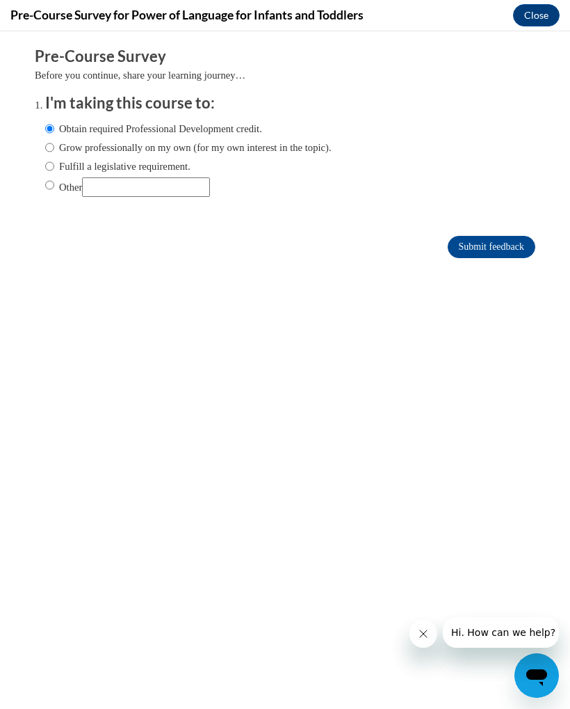
click at [54, 121] on input "Obtain required Professional Development credit." at bounding box center [49, 128] width 9 height 15
click at [499, 249] on input "Submit feedback" at bounding box center [492, 247] width 88 height 22
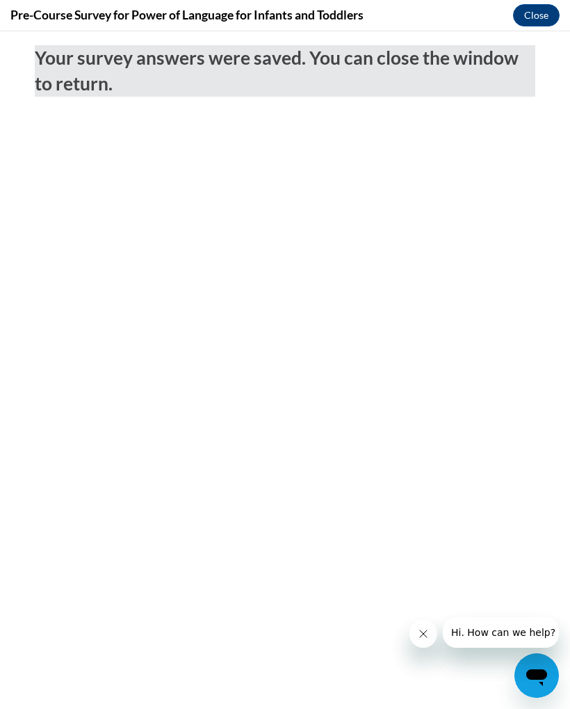
click at [533, 18] on button "Close" at bounding box center [536, 15] width 47 height 22
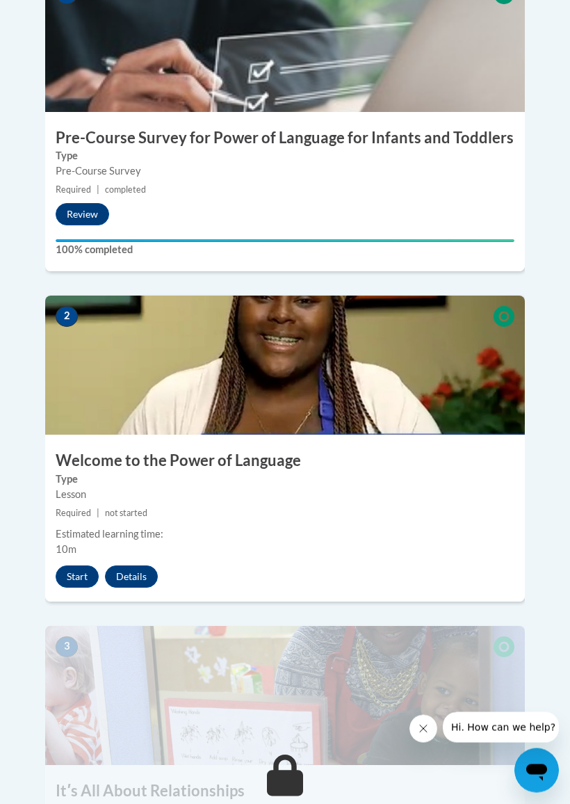
scroll to position [688, 0]
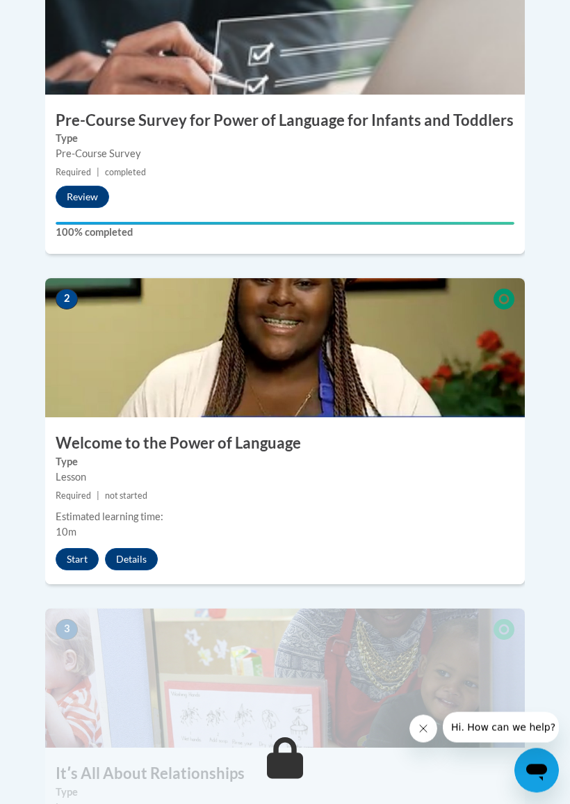
click at [73, 549] on button "Start" at bounding box center [77, 560] width 43 height 22
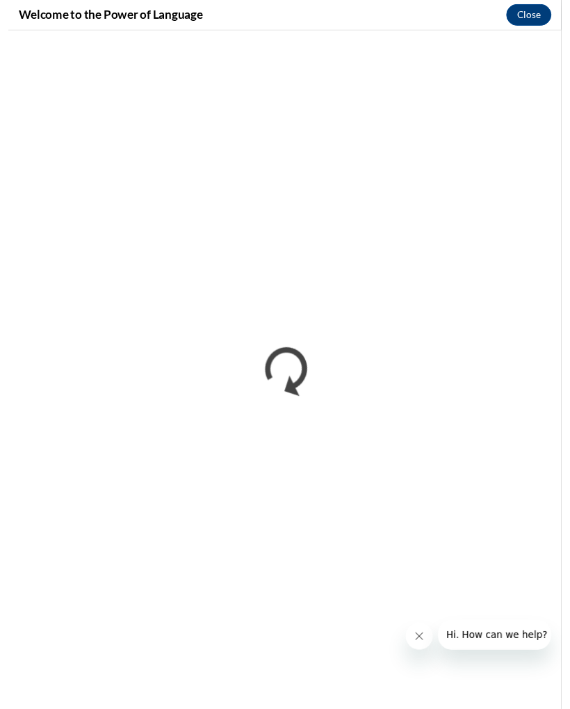
scroll to position [728, 0]
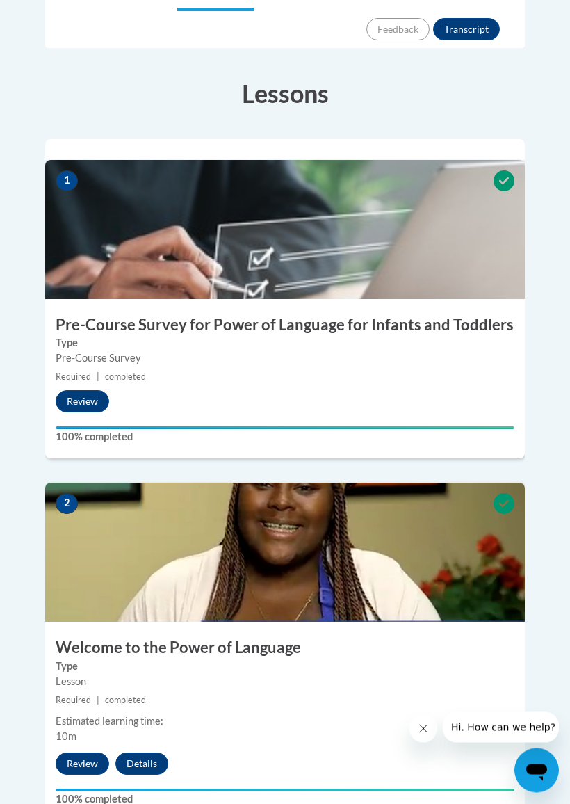
scroll to position [489, 0]
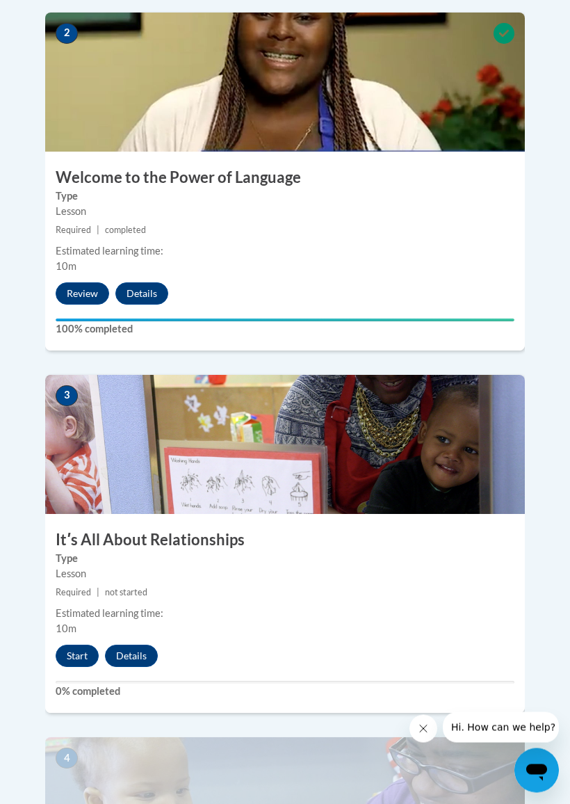
click at [65, 645] on button "Start" at bounding box center [77, 656] width 43 height 22
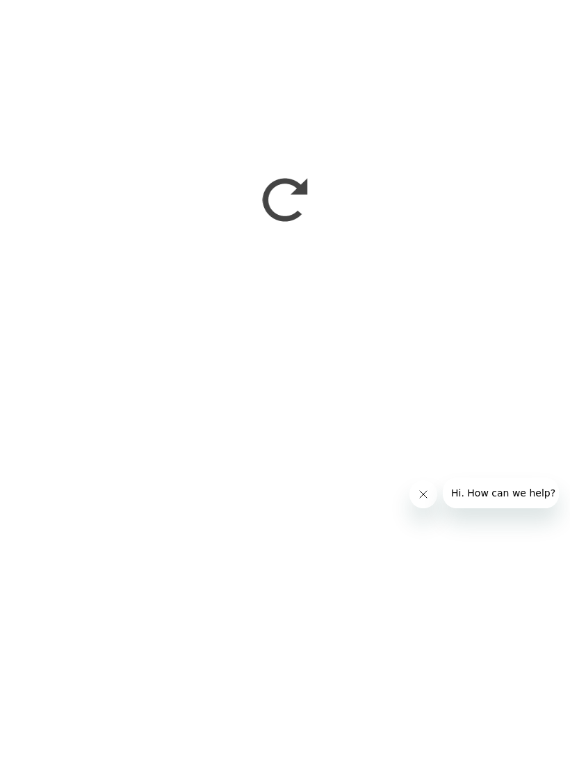
scroll to position [1600, 0]
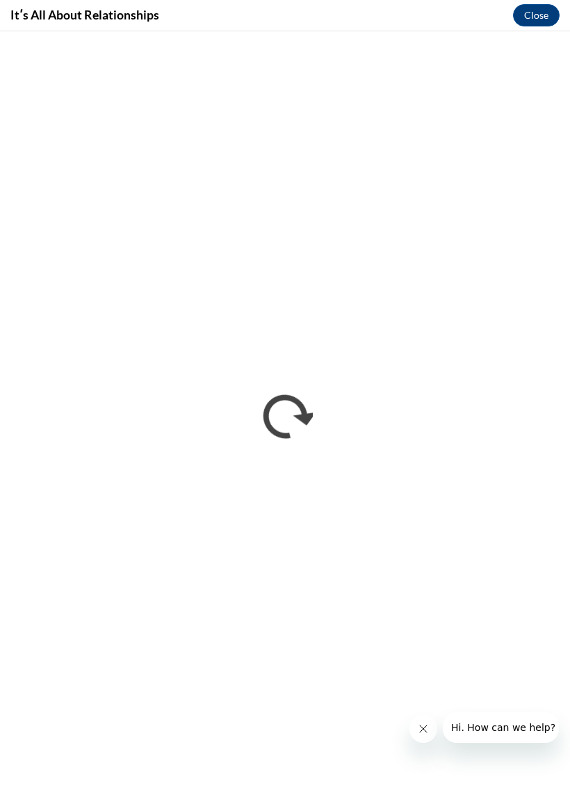
click at [428, 708] on icon "Close message from company" at bounding box center [423, 728] width 11 height 11
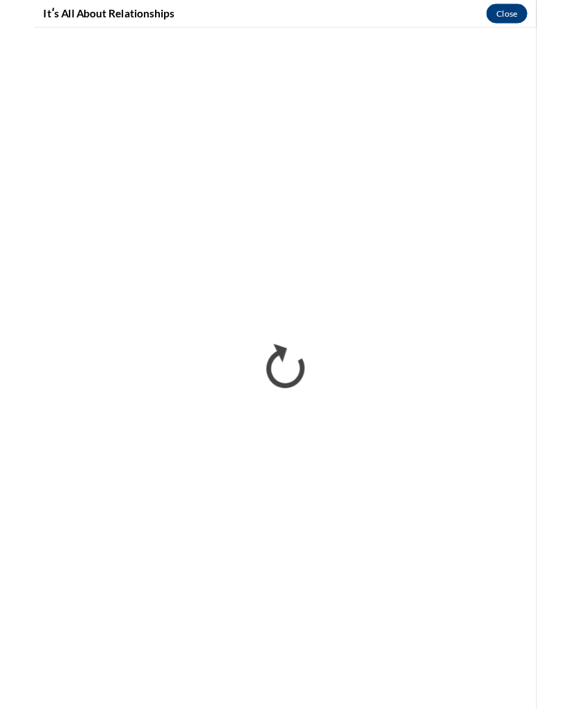
scroll to position [1996, 0]
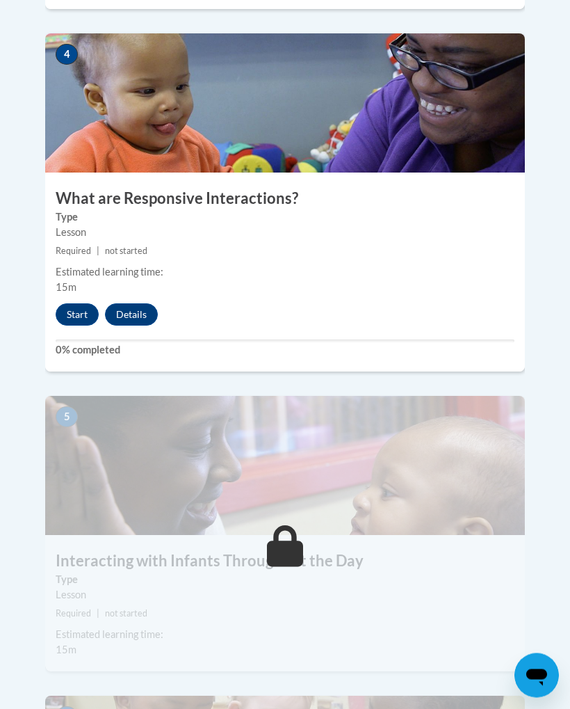
scroll to position [1562, 0]
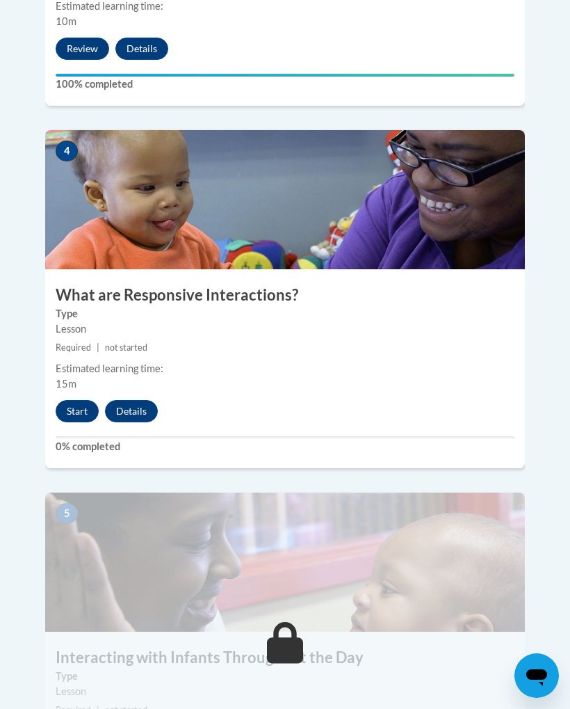
click at [62, 400] on button "Start" at bounding box center [77, 411] width 43 height 22
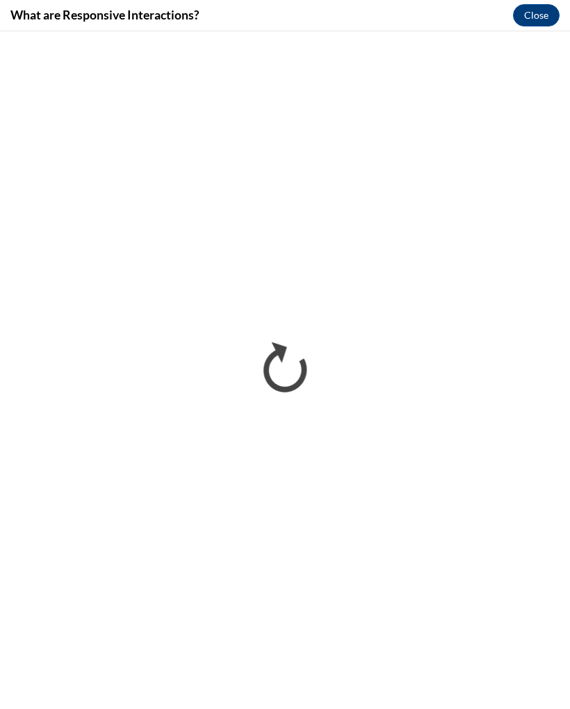
scroll to position [0, 0]
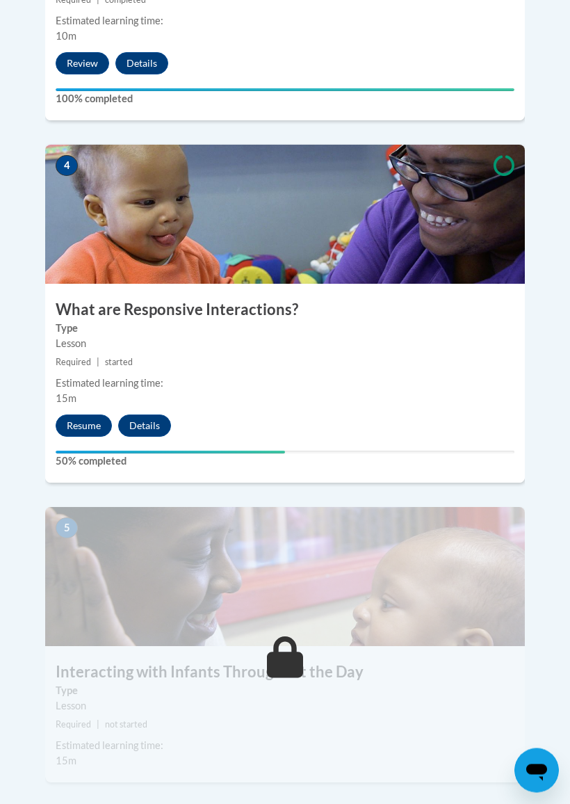
scroll to position [1544, 0]
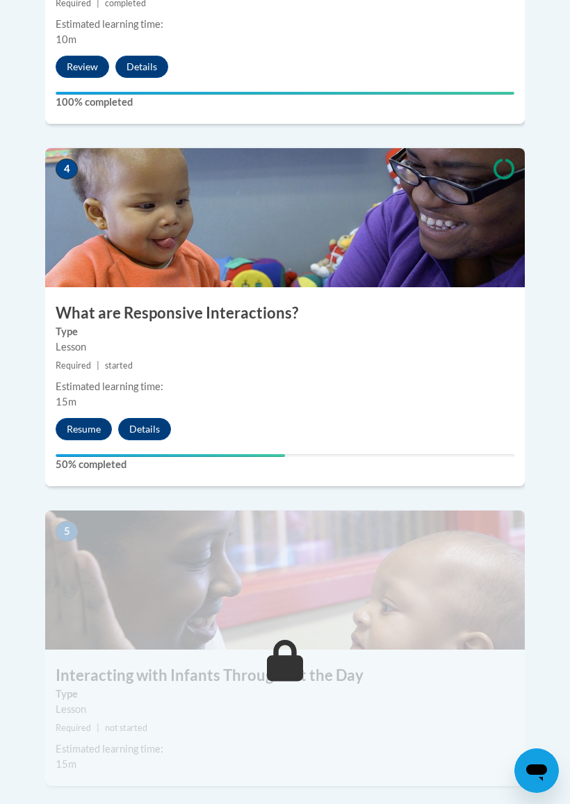
click at [91, 418] on button "Resume" at bounding box center [84, 429] width 56 height 22
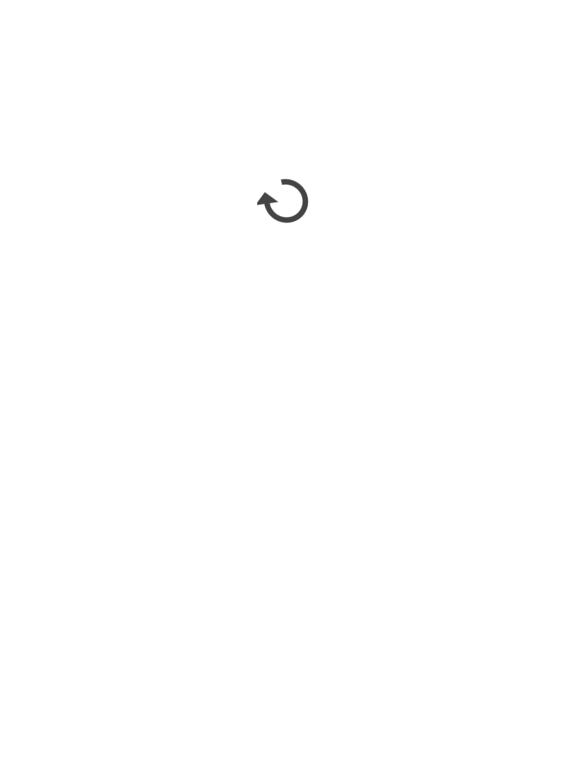
scroll to position [1964, 0]
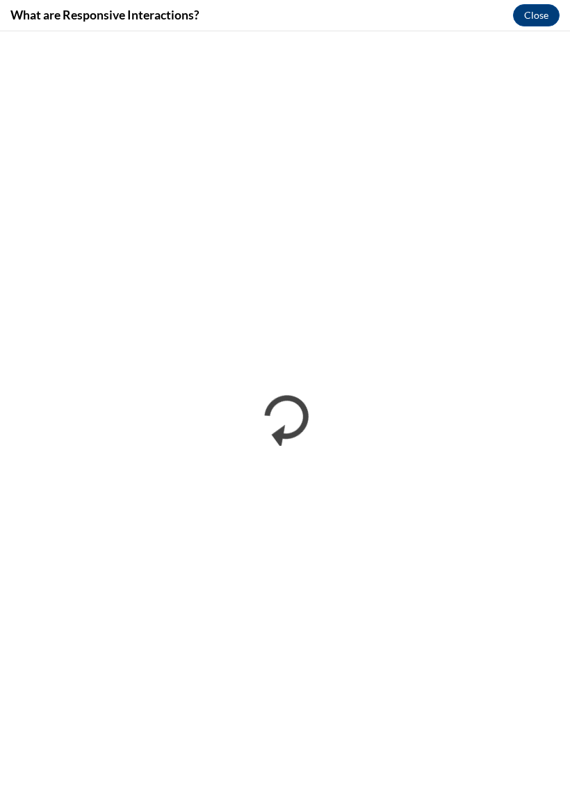
click at [63, 26] on div "What are Responsive Interactions? Close" at bounding box center [285, 15] width 570 height 31
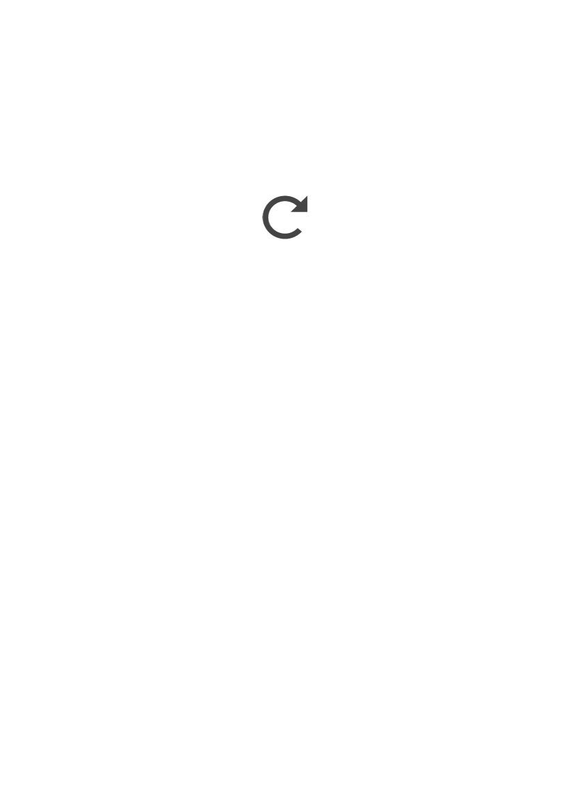
scroll to position [2622, 0]
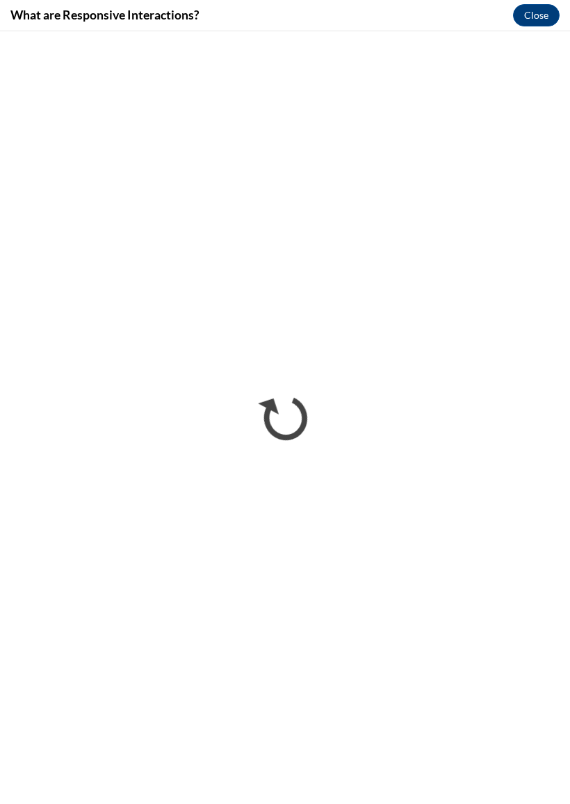
click at [542, 6] on button "Close" at bounding box center [536, 15] width 47 height 22
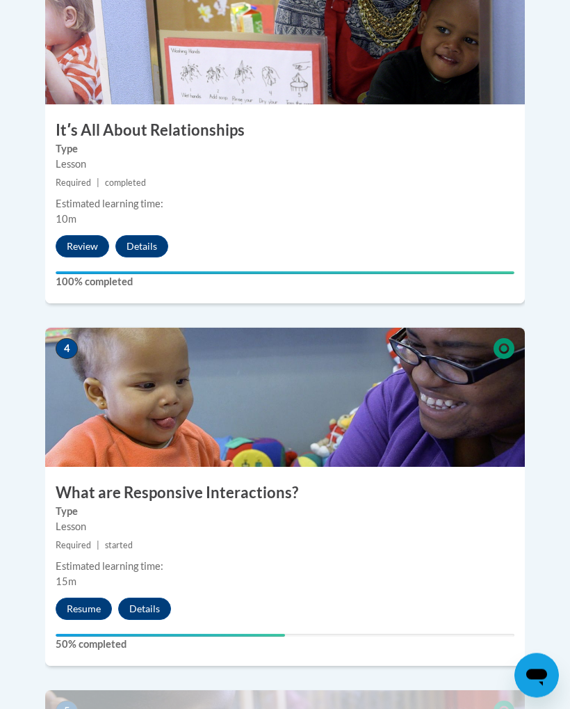
scroll to position [1364, 0]
click at [89, 597] on button "Resume" at bounding box center [84, 608] width 56 height 22
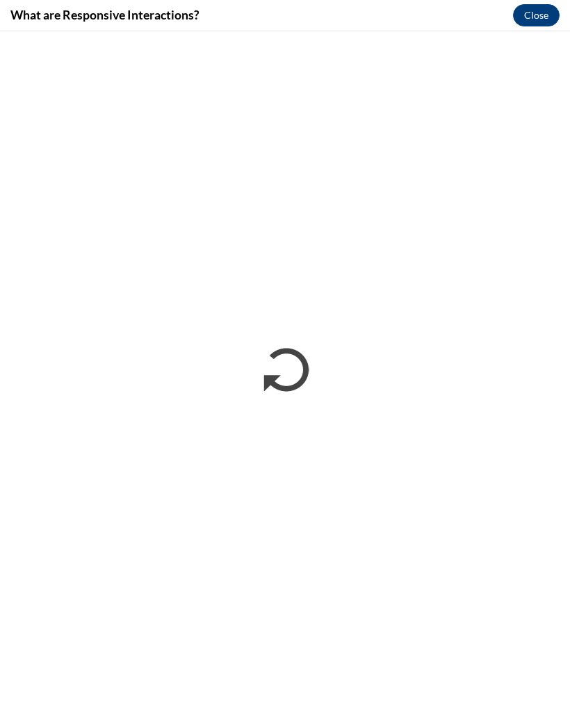
scroll to position [0, 0]
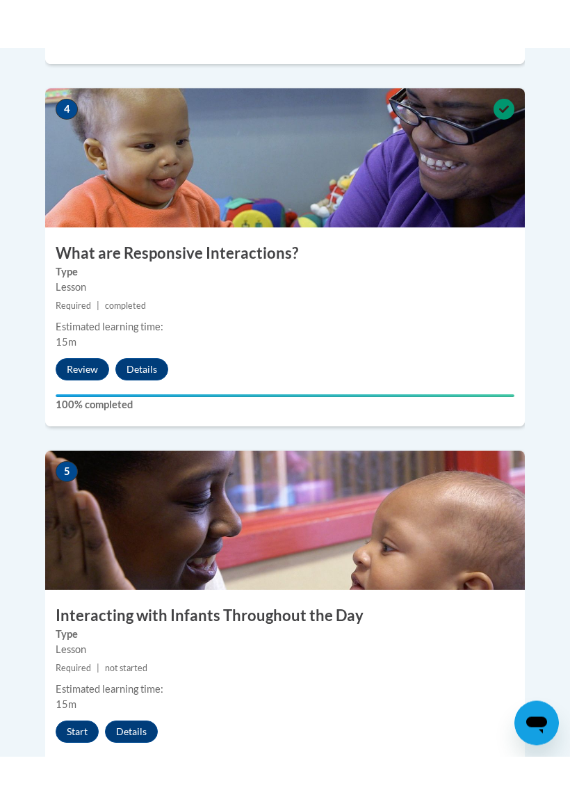
scroll to position [1651, 0]
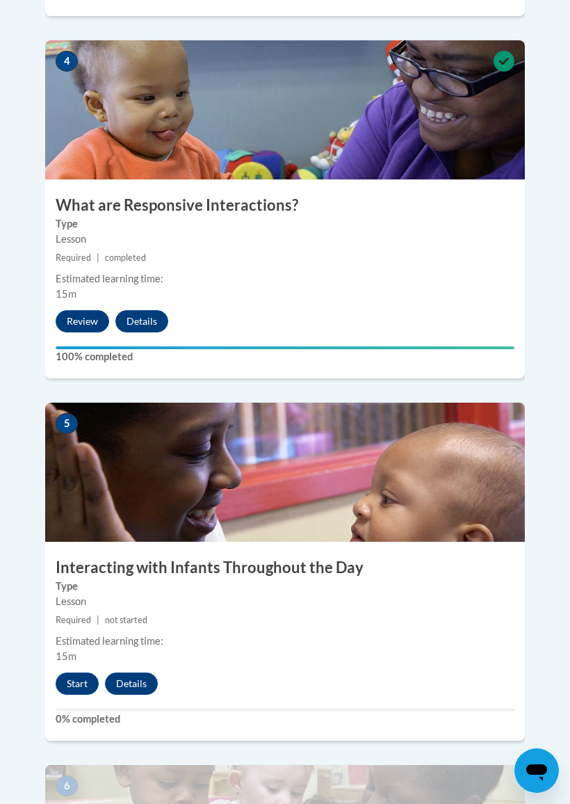
click at [83, 672] on button "Start" at bounding box center [77, 683] width 43 height 22
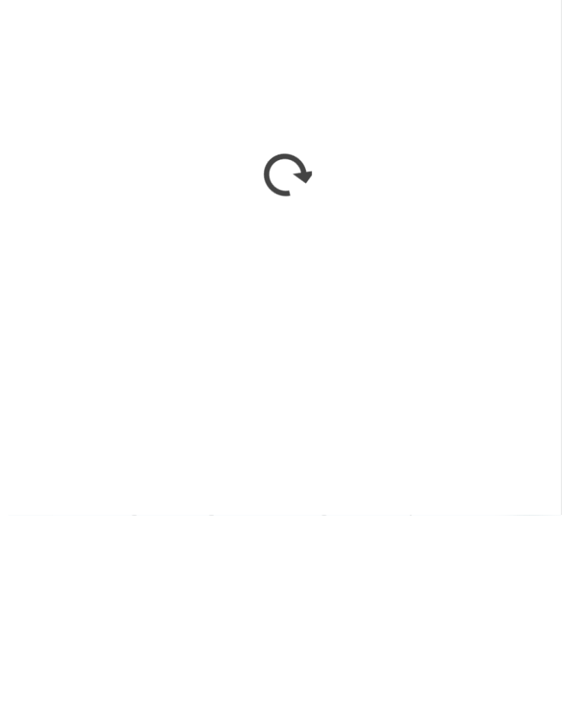
scroll to position [2059, 0]
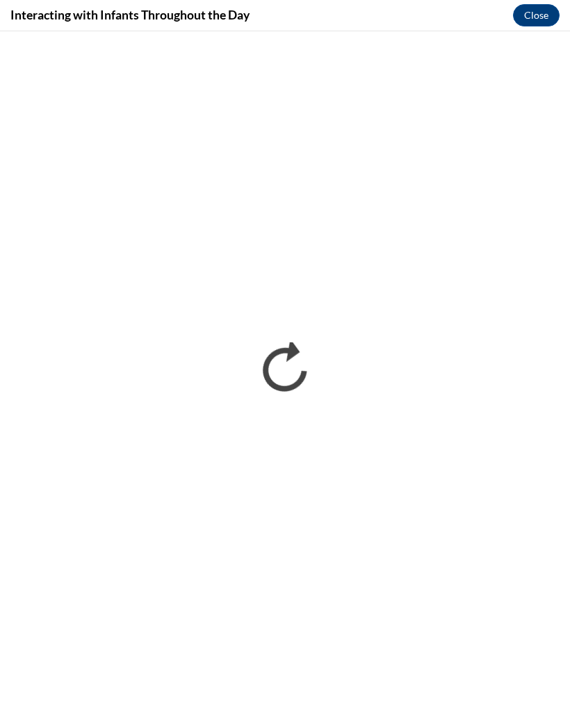
click at [524, 26] on button "Close" at bounding box center [536, 15] width 47 height 22
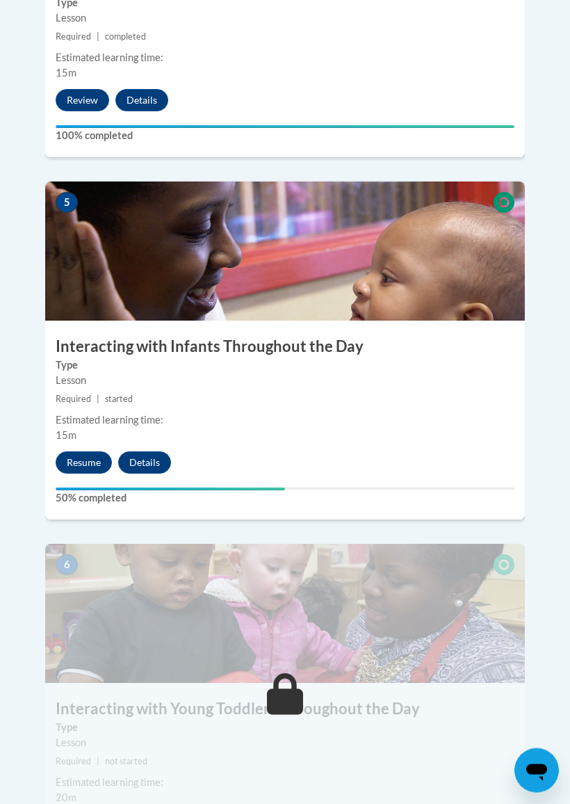
scroll to position [1902, 0]
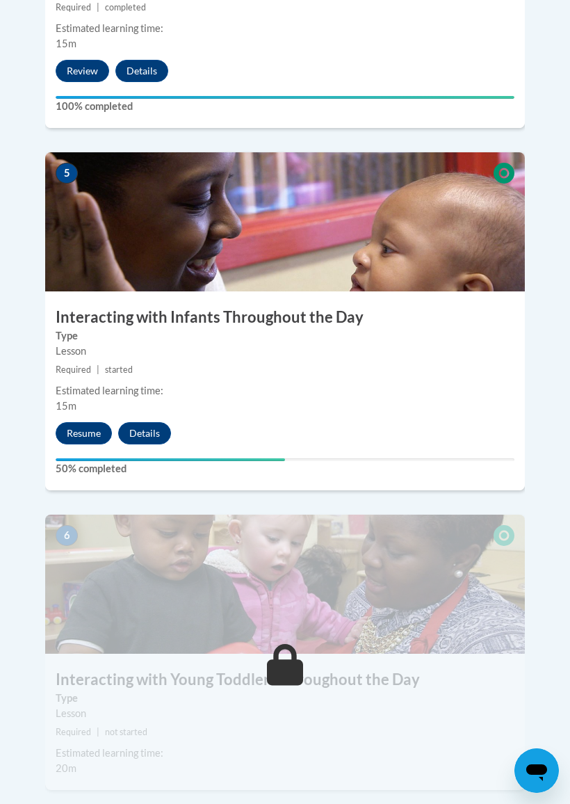
click at [80, 422] on button "Resume" at bounding box center [84, 433] width 56 height 22
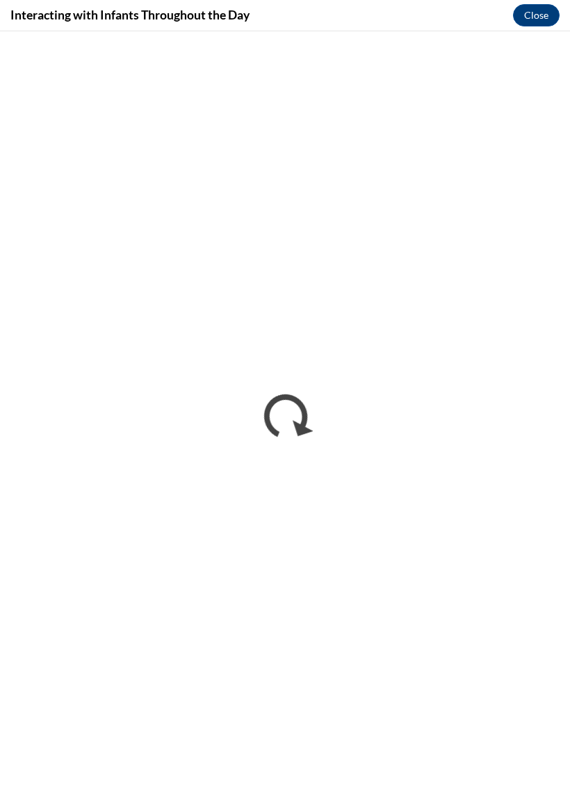
scroll to position [0, 0]
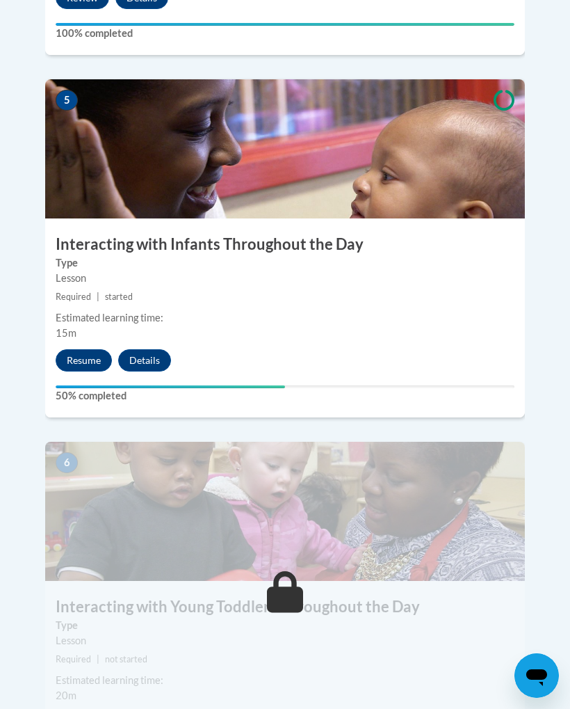
scroll to position [1945, 0]
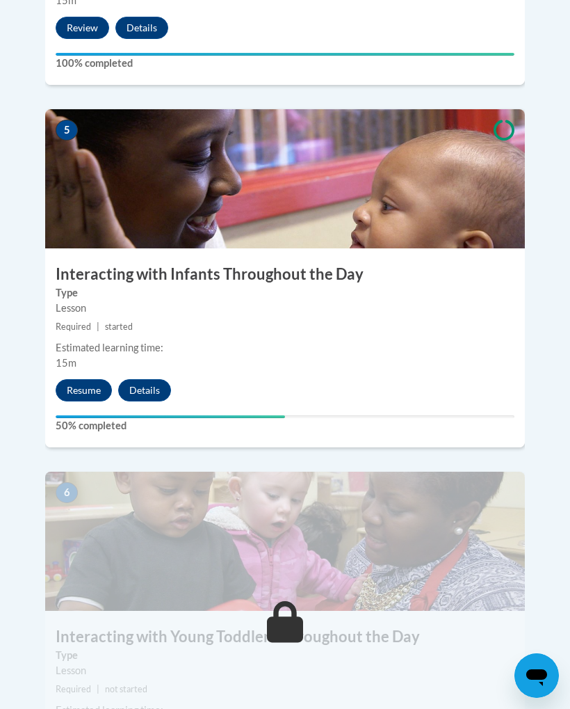
click at [82, 379] on button "Resume" at bounding box center [84, 390] width 56 height 22
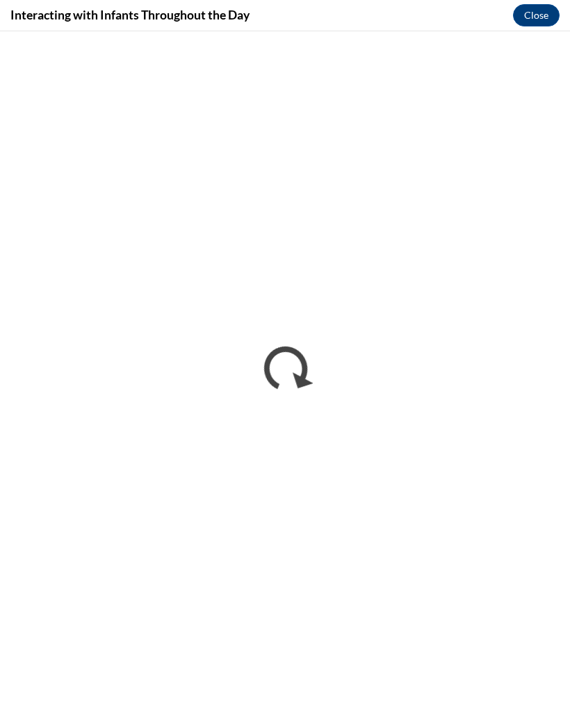
scroll to position [0, 0]
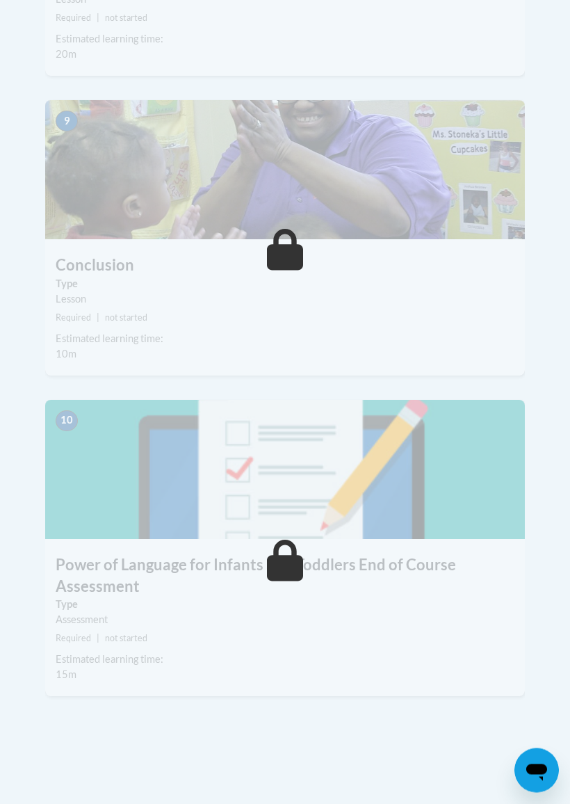
scroll to position [3309, 0]
